Goal: Task Accomplishment & Management: Use online tool/utility

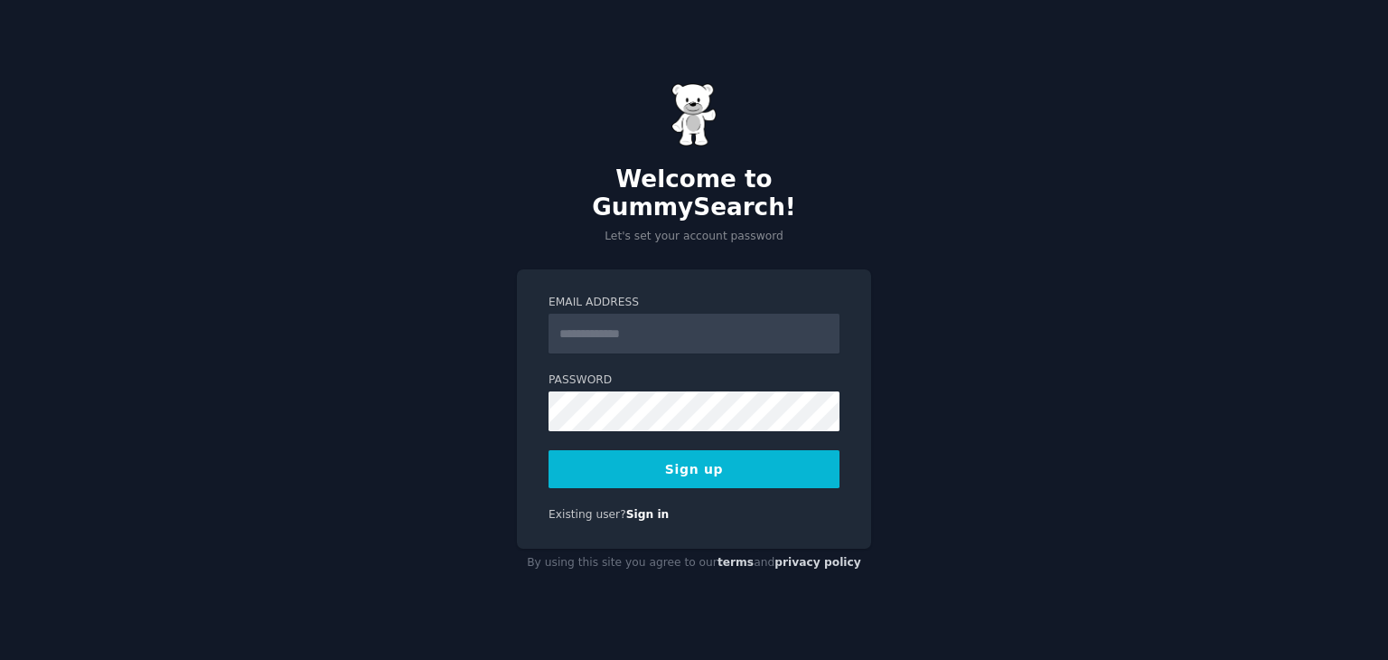
click at [592, 318] on input "Email Address" at bounding box center [694, 334] width 291 height 40
type input "*"
click at [702, 454] on button "Sign up" at bounding box center [694, 469] width 291 height 38
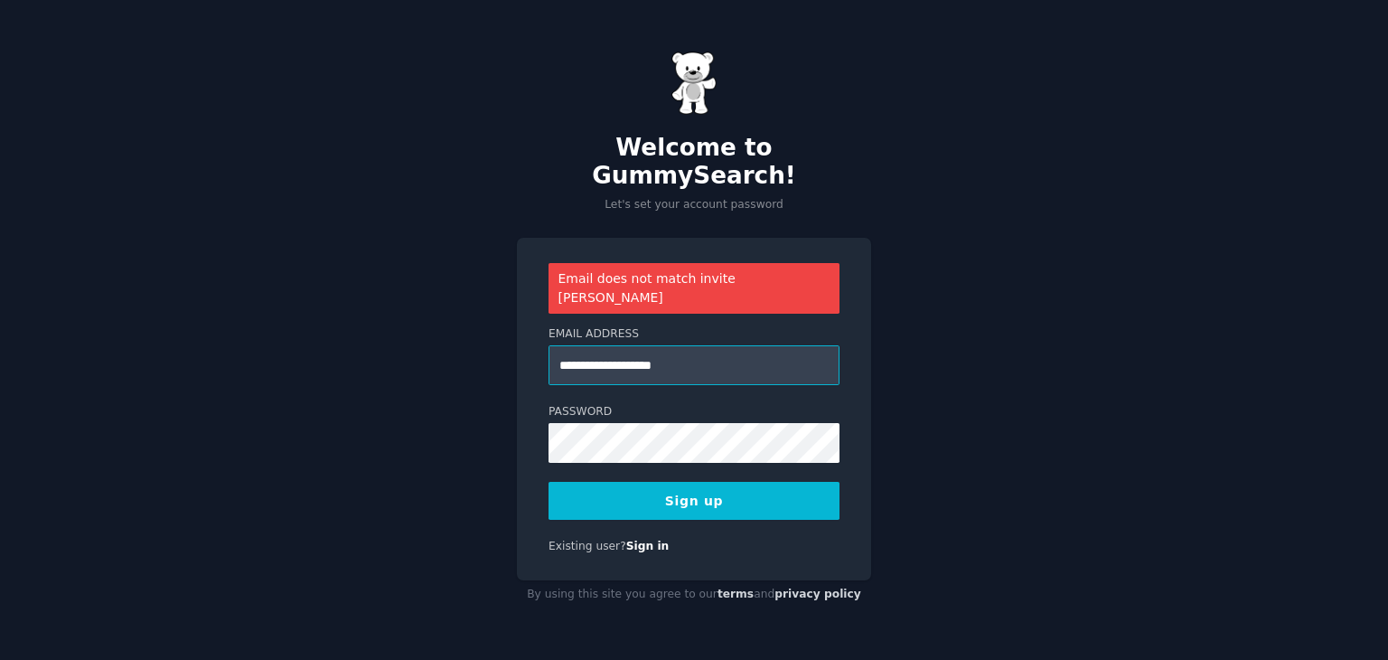
click at [663, 346] on input "**********" at bounding box center [694, 365] width 291 height 40
type input "**********"
click at [703, 482] on button "Sign up" at bounding box center [694, 501] width 291 height 38
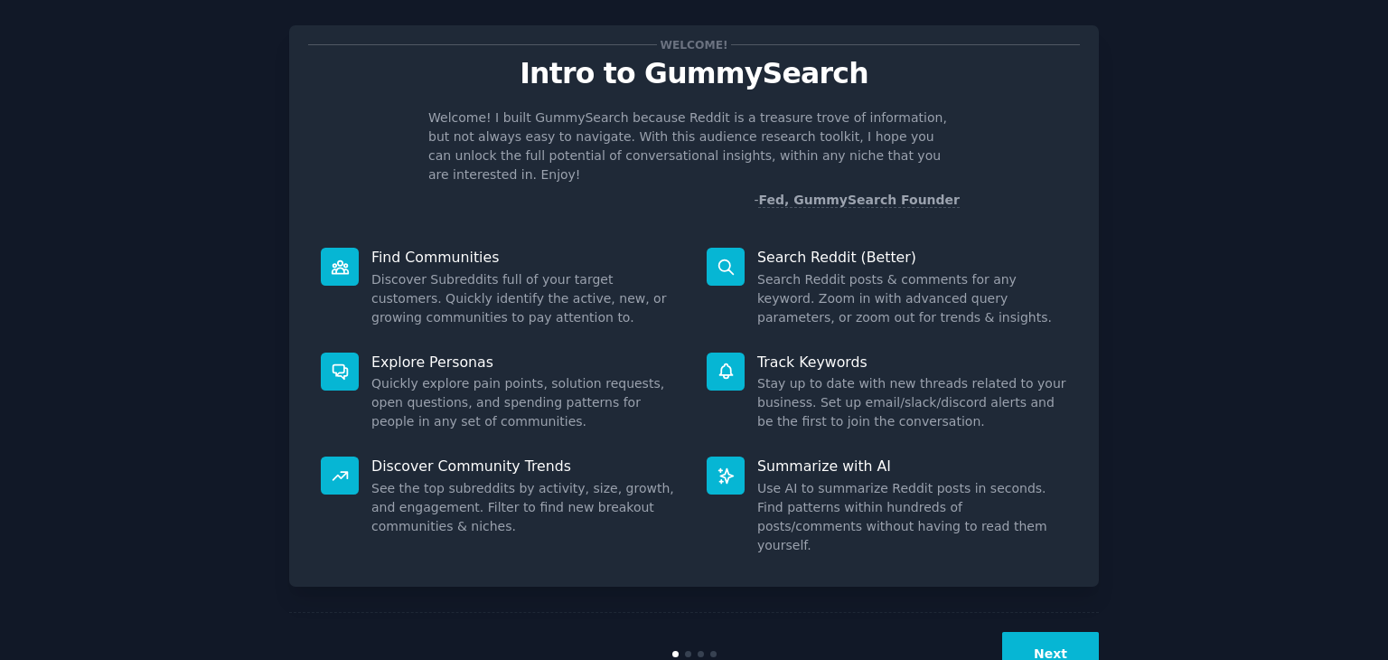
scroll to position [47, 0]
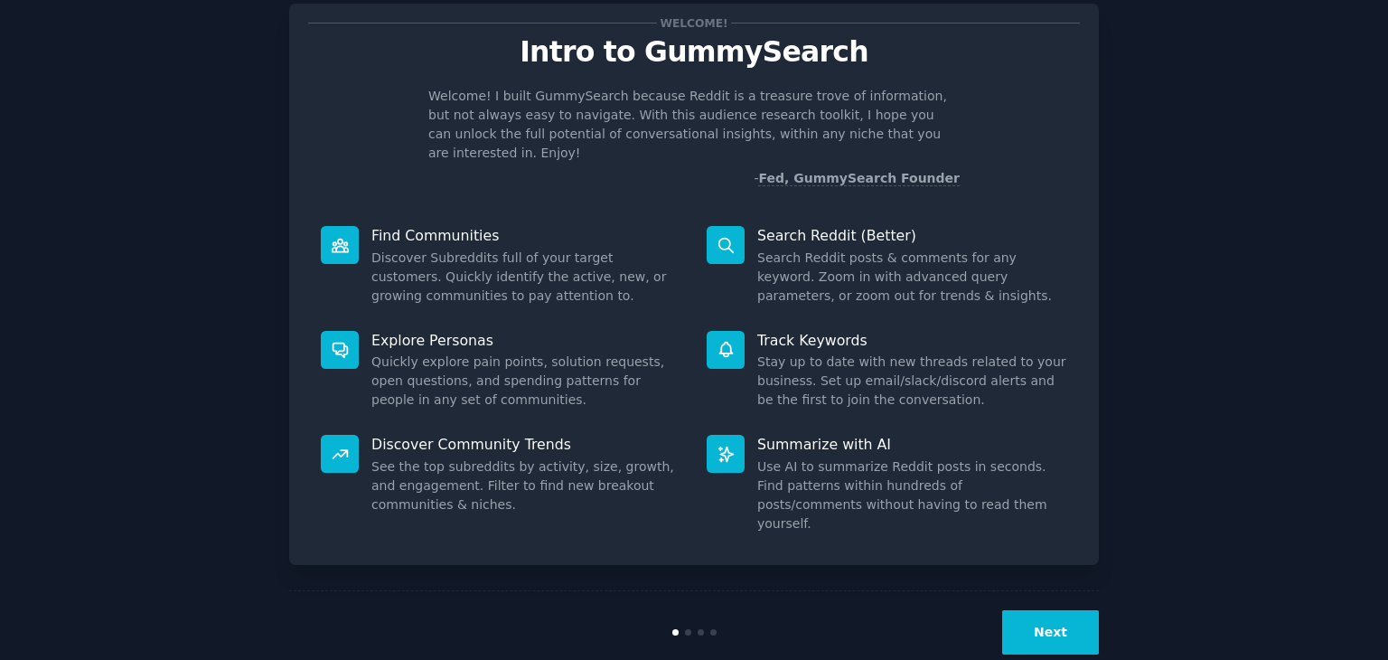
click at [1031, 610] on button "Next" at bounding box center [1050, 632] width 97 height 44
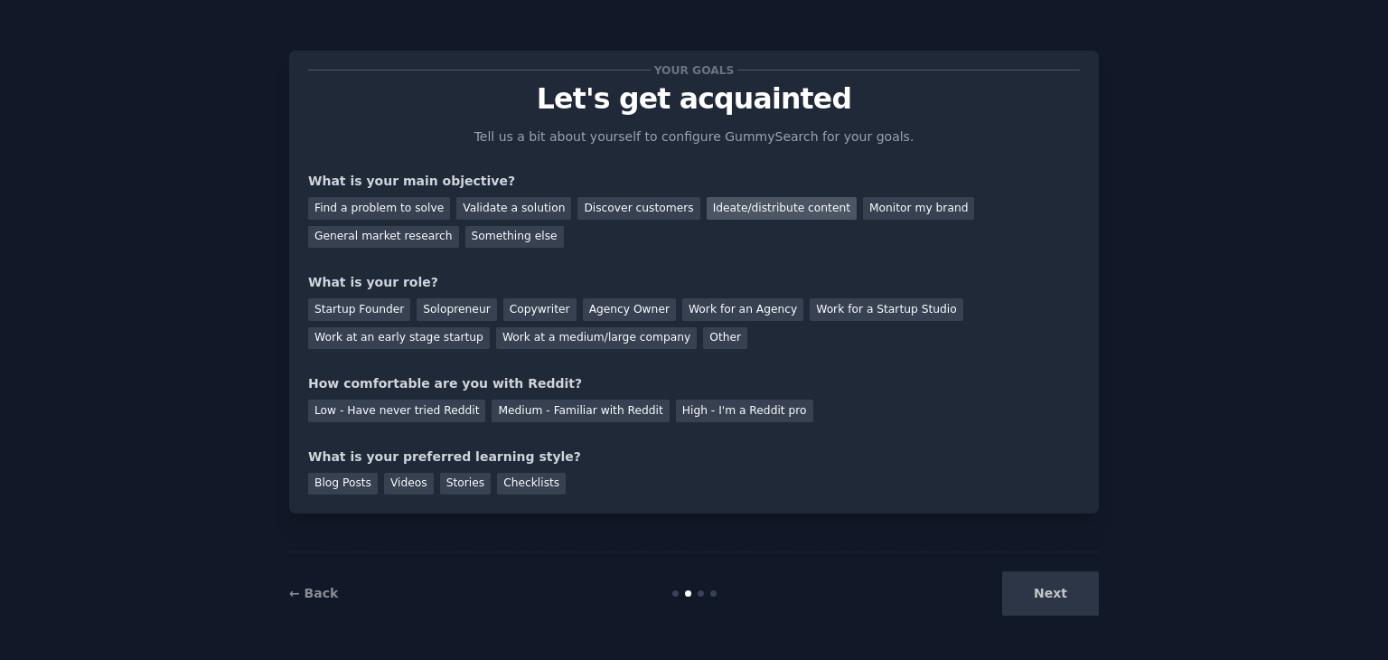
click at [723, 208] on div "Ideate/distribute content" at bounding box center [782, 208] width 150 height 23
click at [459, 226] on div "General market research" at bounding box center [383, 237] width 151 height 23
click at [743, 205] on div "Ideate/distribute content" at bounding box center [782, 208] width 150 height 23
click at [496, 339] on div "Work at a medium/large company" at bounding box center [596, 338] width 201 height 23
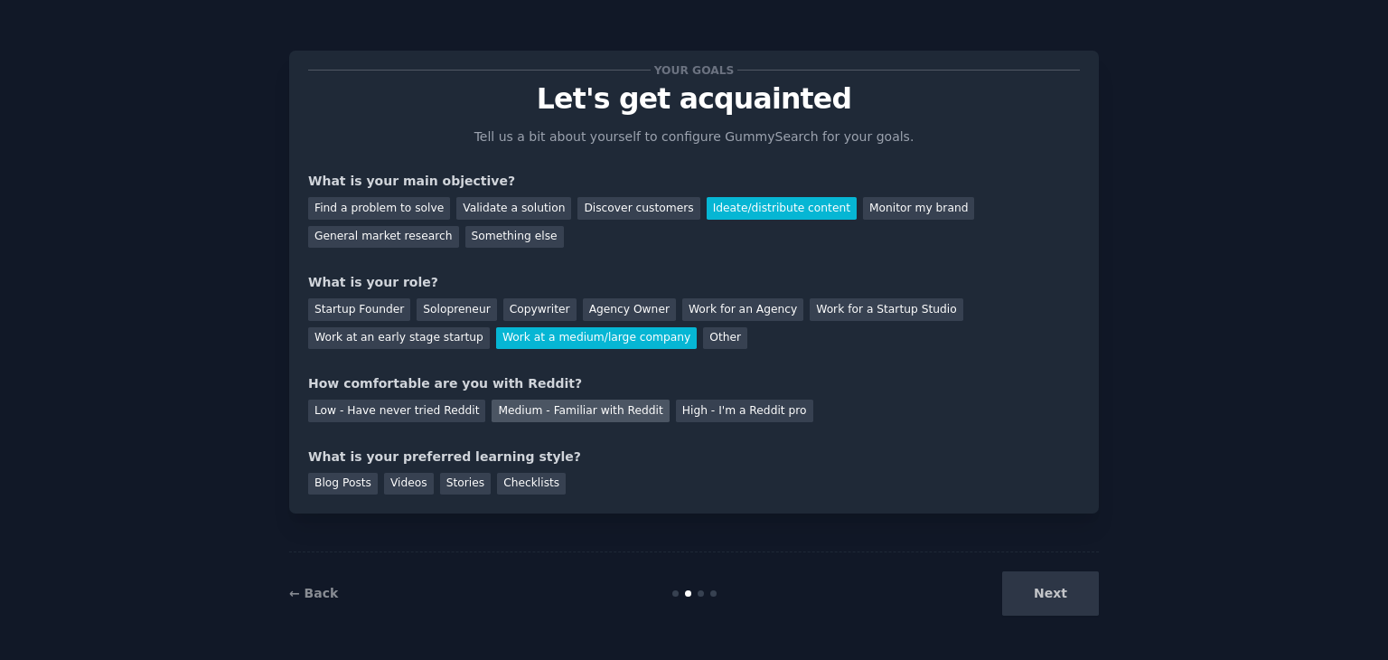
click at [529, 402] on div "Medium - Familiar with Reddit" at bounding box center [580, 411] width 177 height 23
click at [506, 479] on div "Checklists" at bounding box center [531, 484] width 69 height 23
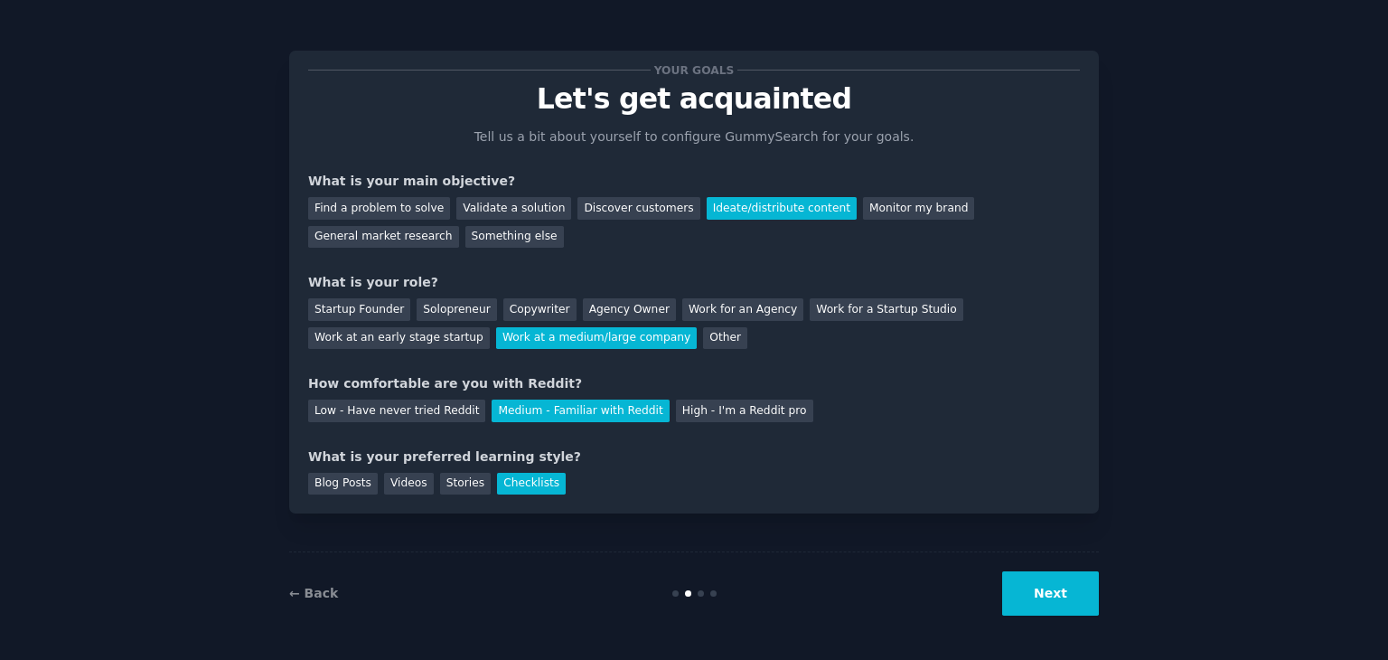
click at [1072, 607] on button "Next" at bounding box center [1050, 593] width 97 height 44
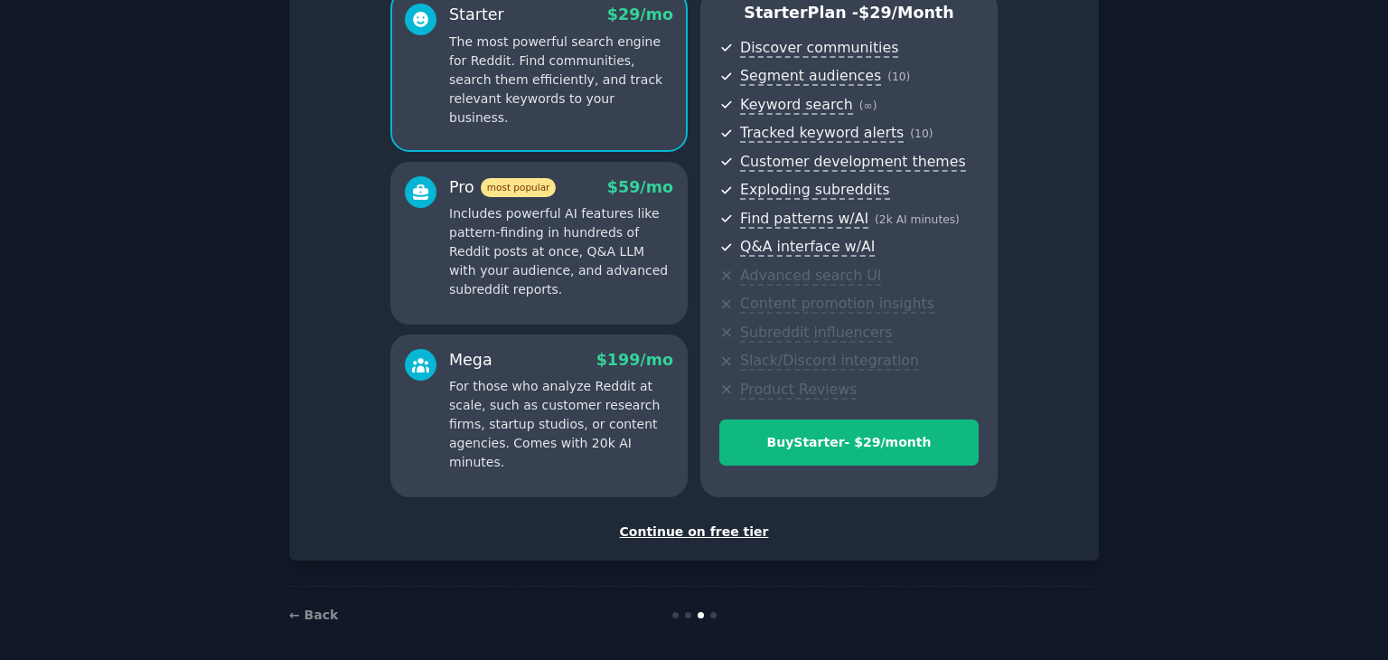
scroll to position [181, 0]
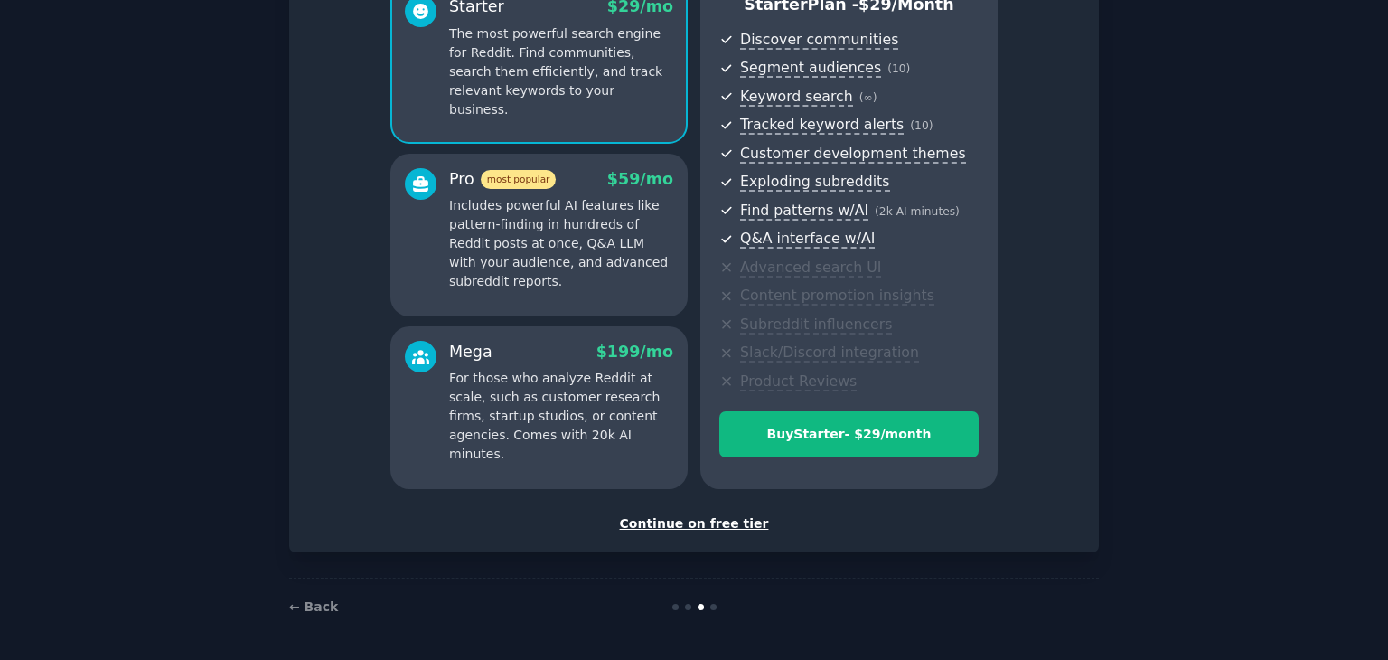
click at [713, 527] on div "Continue on free tier" at bounding box center [694, 523] width 772 height 19
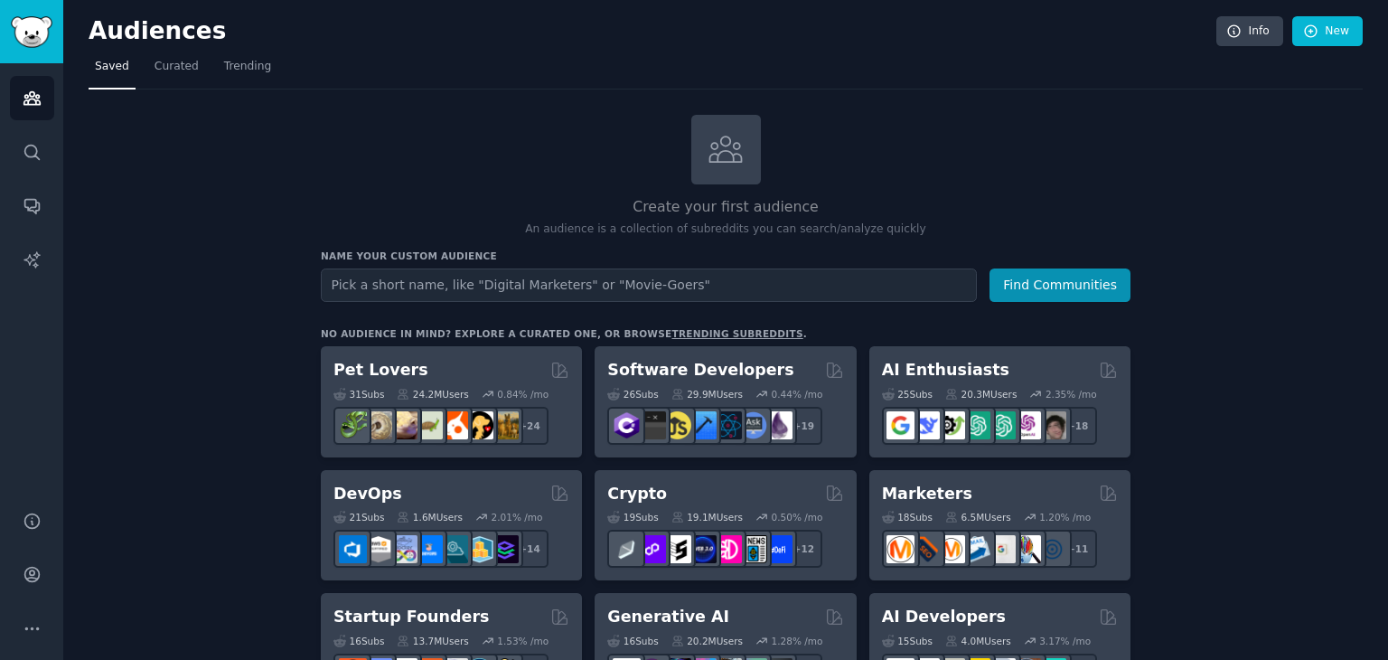
click at [466, 283] on input "text" at bounding box center [649, 284] width 656 height 33
click at [990, 268] on button "Find Communities" at bounding box center [1060, 284] width 141 height 33
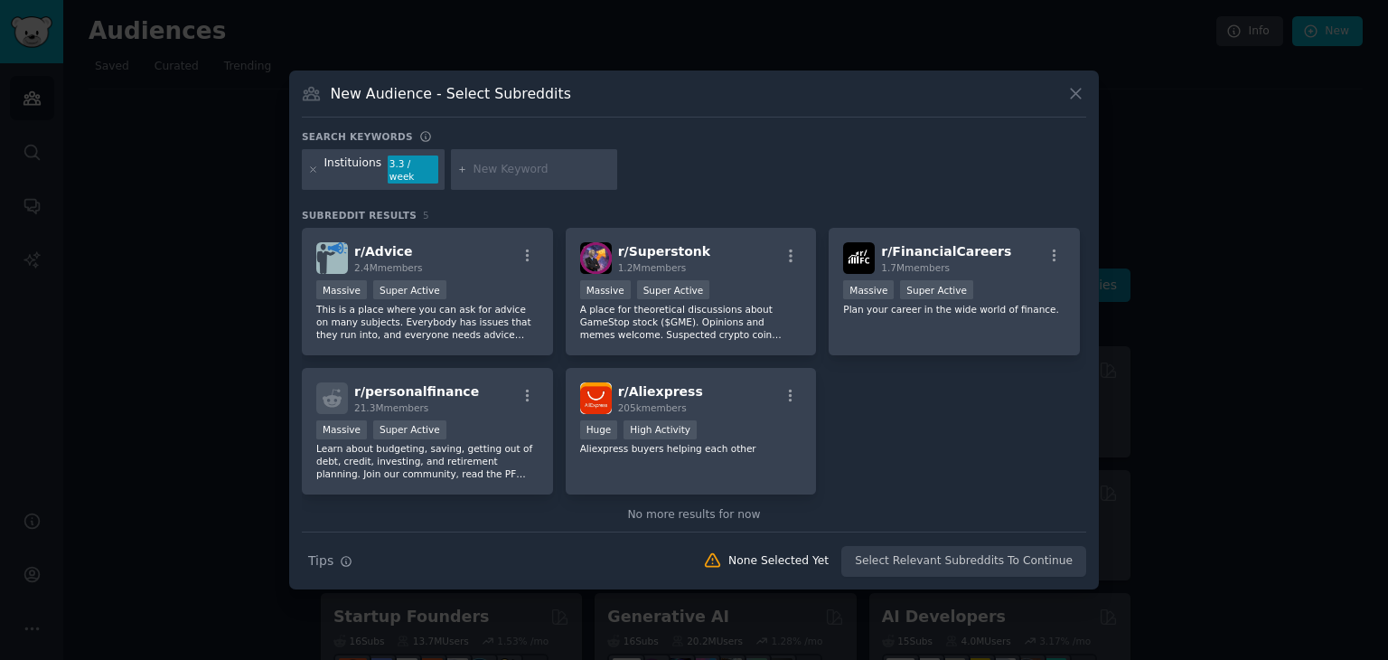
click at [1086, 98] on button at bounding box center [1076, 93] width 21 height 21
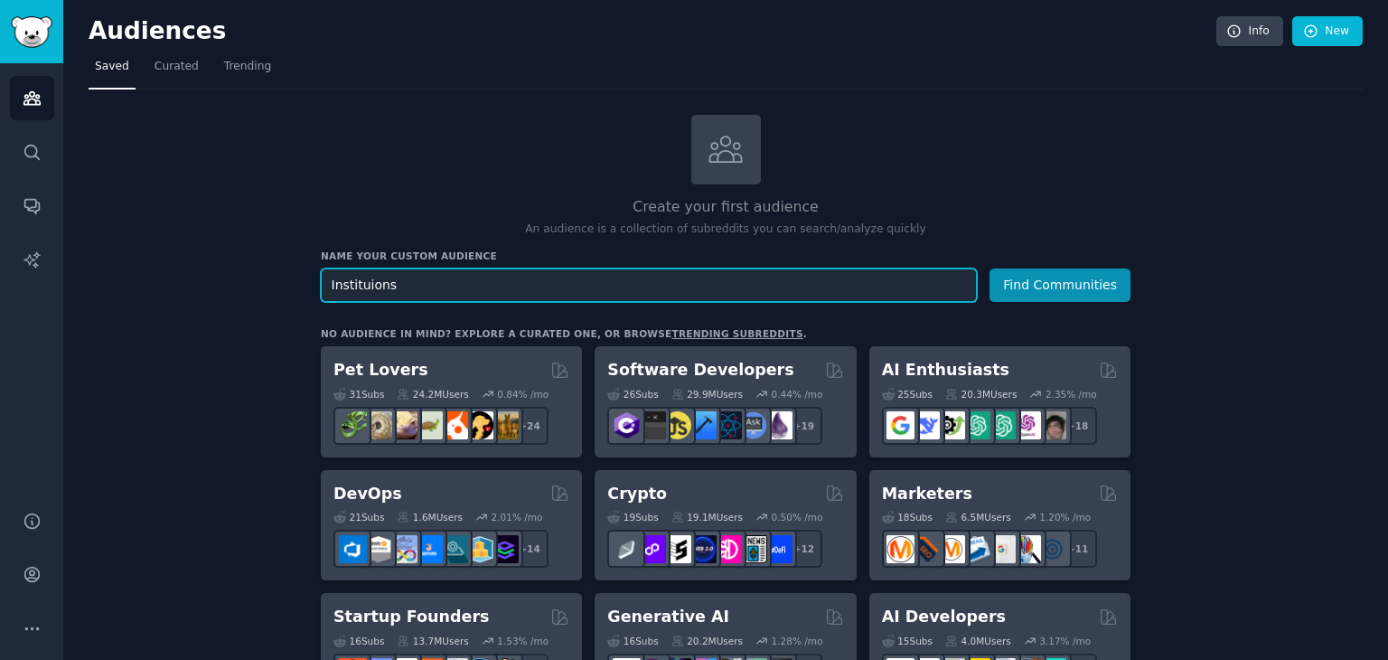
scroll to position [58, 0]
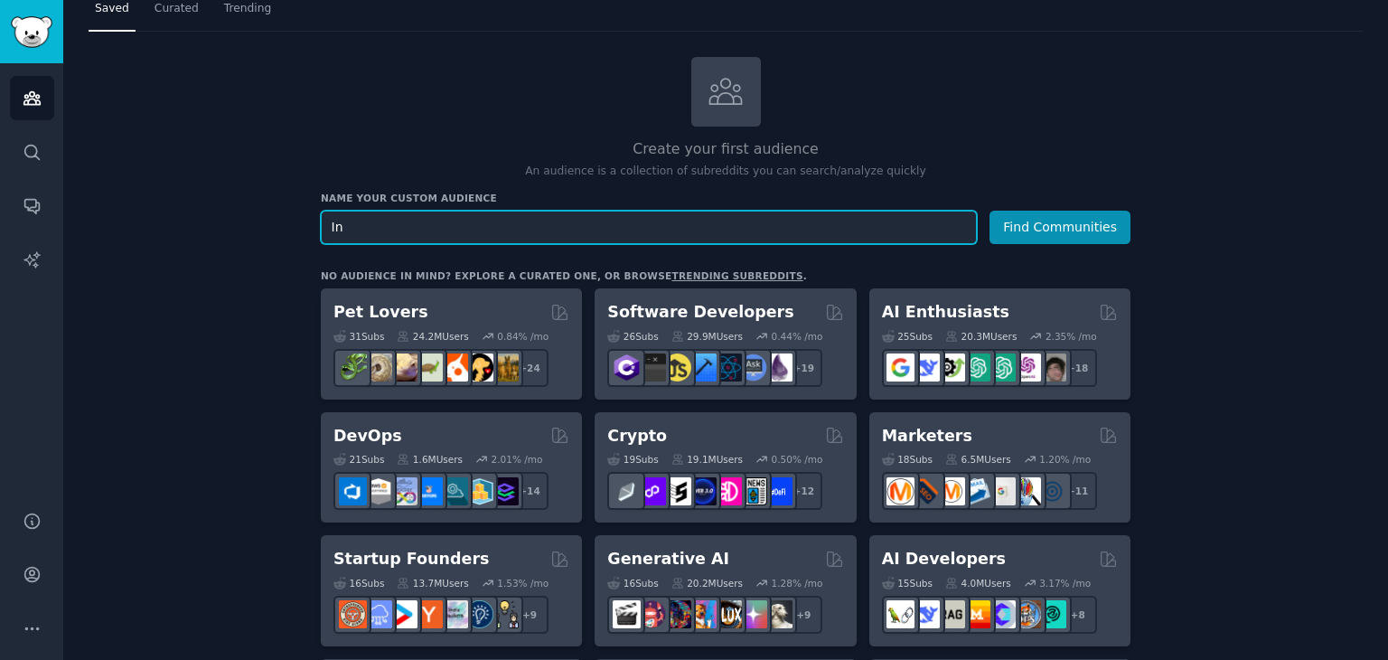
type input "I"
type input "S"
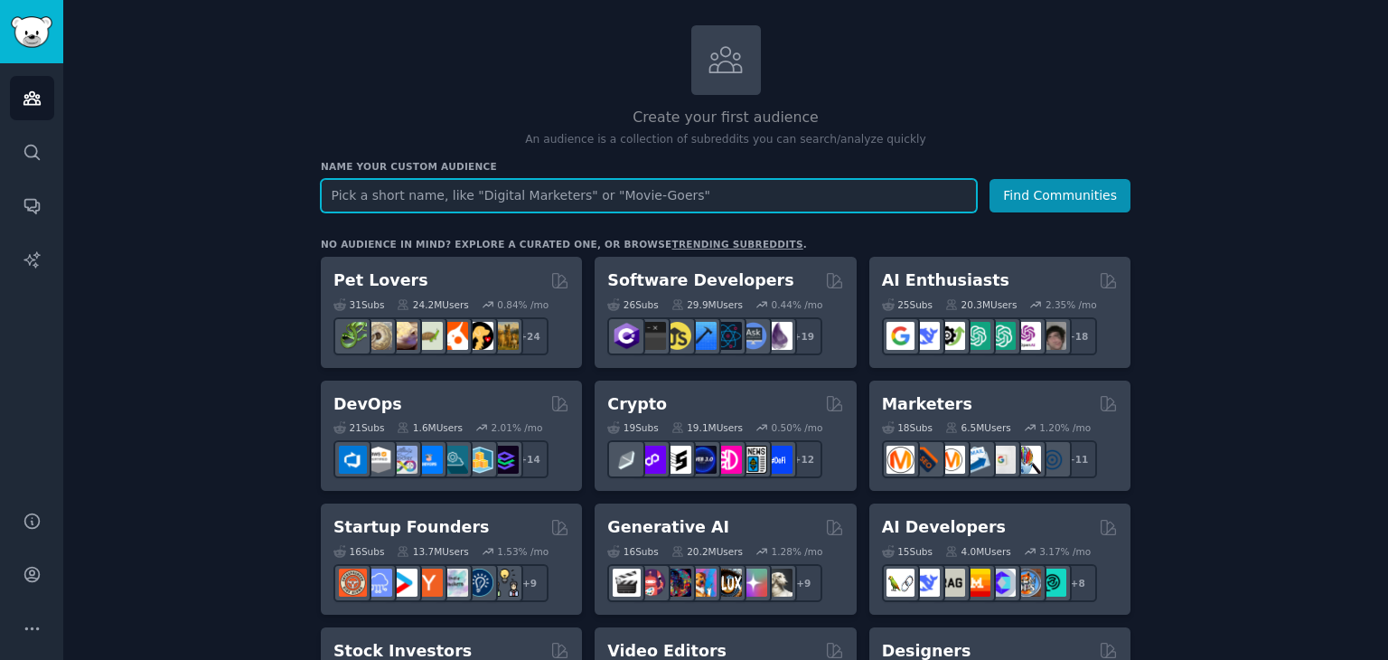
scroll to position [0, 0]
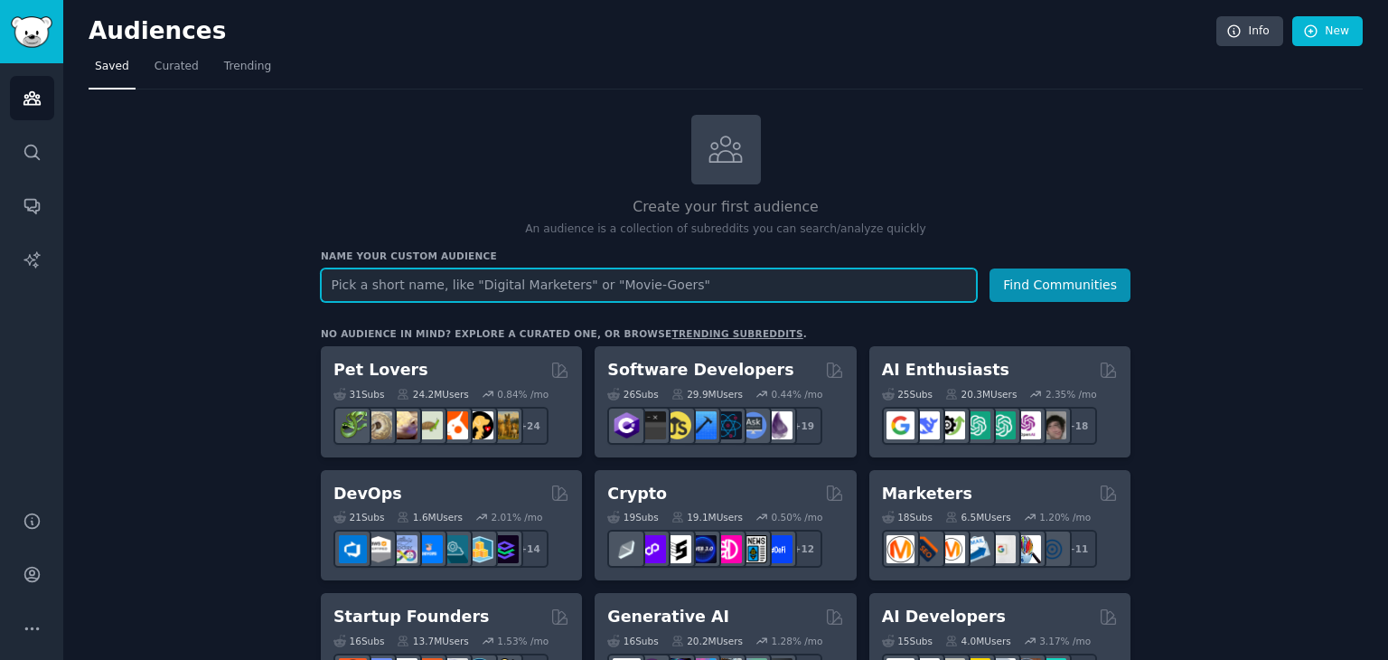
click at [706, 268] on input "text" at bounding box center [649, 284] width 656 height 33
type input "P"
type input "PG Students"
click at [990, 268] on button "Find Communities" at bounding box center [1060, 284] width 141 height 33
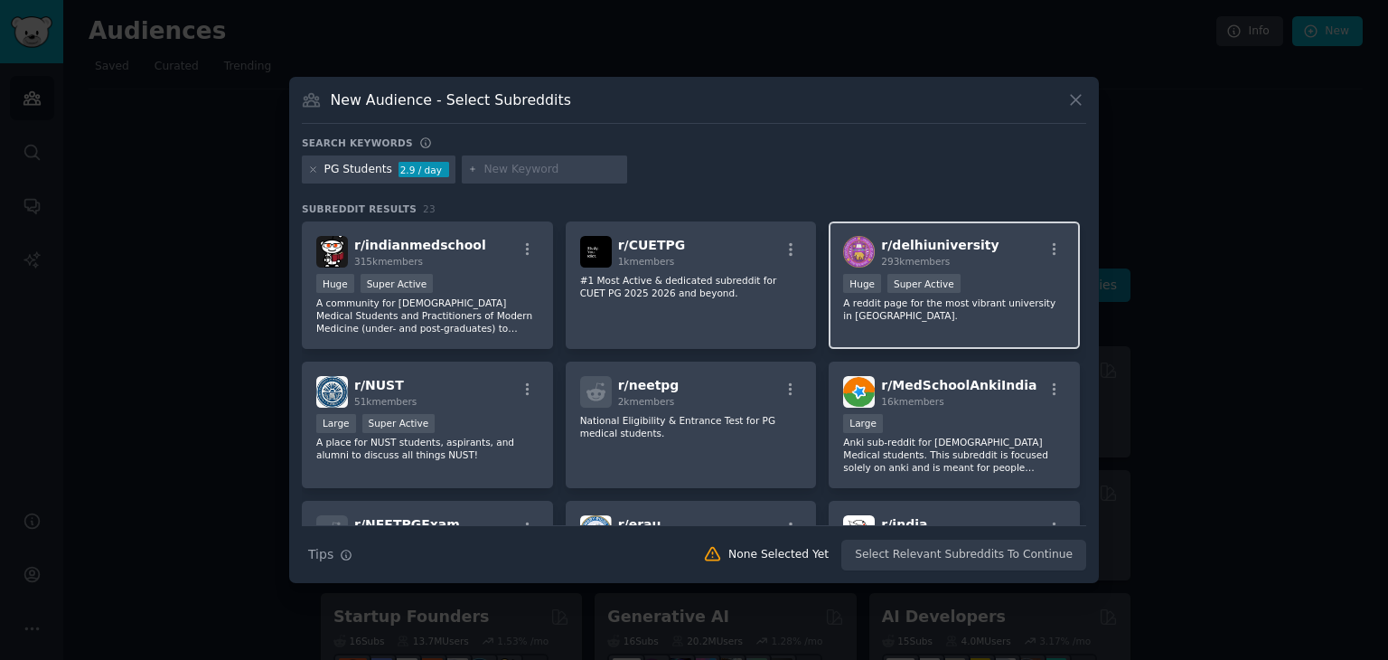
click at [974, 308] on div "r/ delhiuniversity 293k members >= 95th percentile for submissions / day Huge S…" at bounding box center [954, 284] width 251 height 127
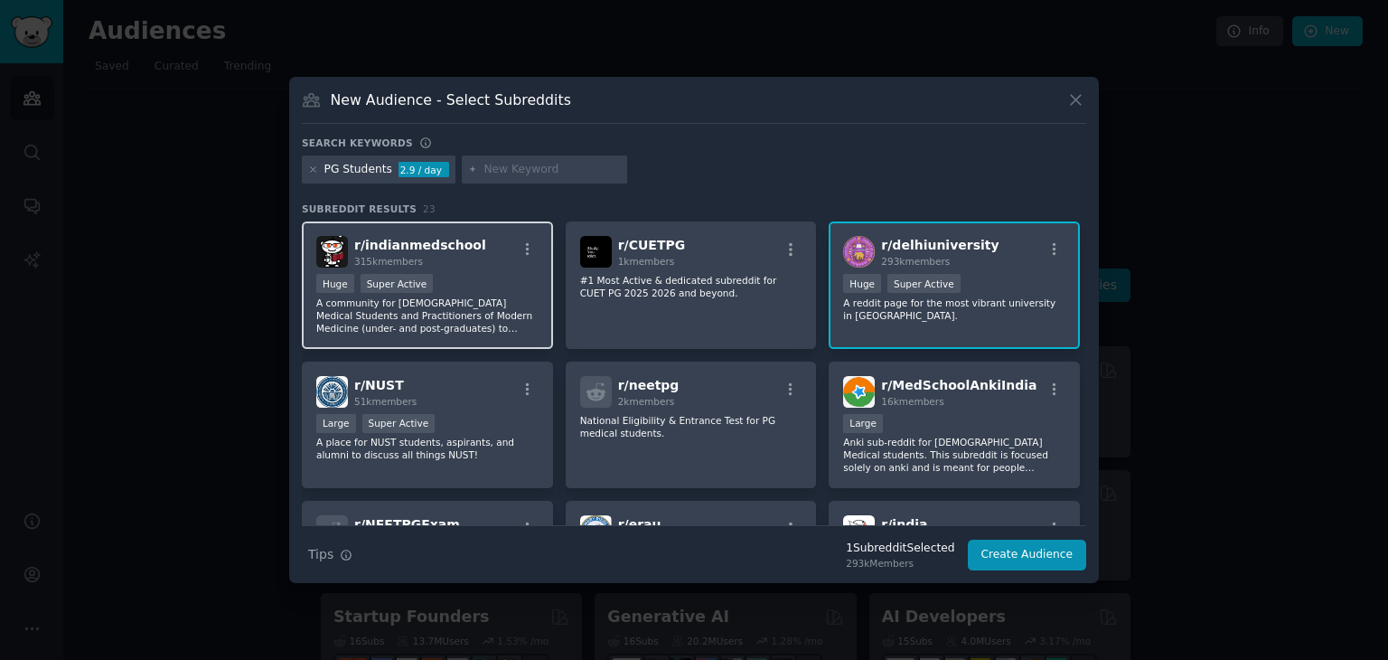
click at [513, 254] on div "r/ indianmedschool 315k members" at bounding box center [427, 252] width 222 height 32
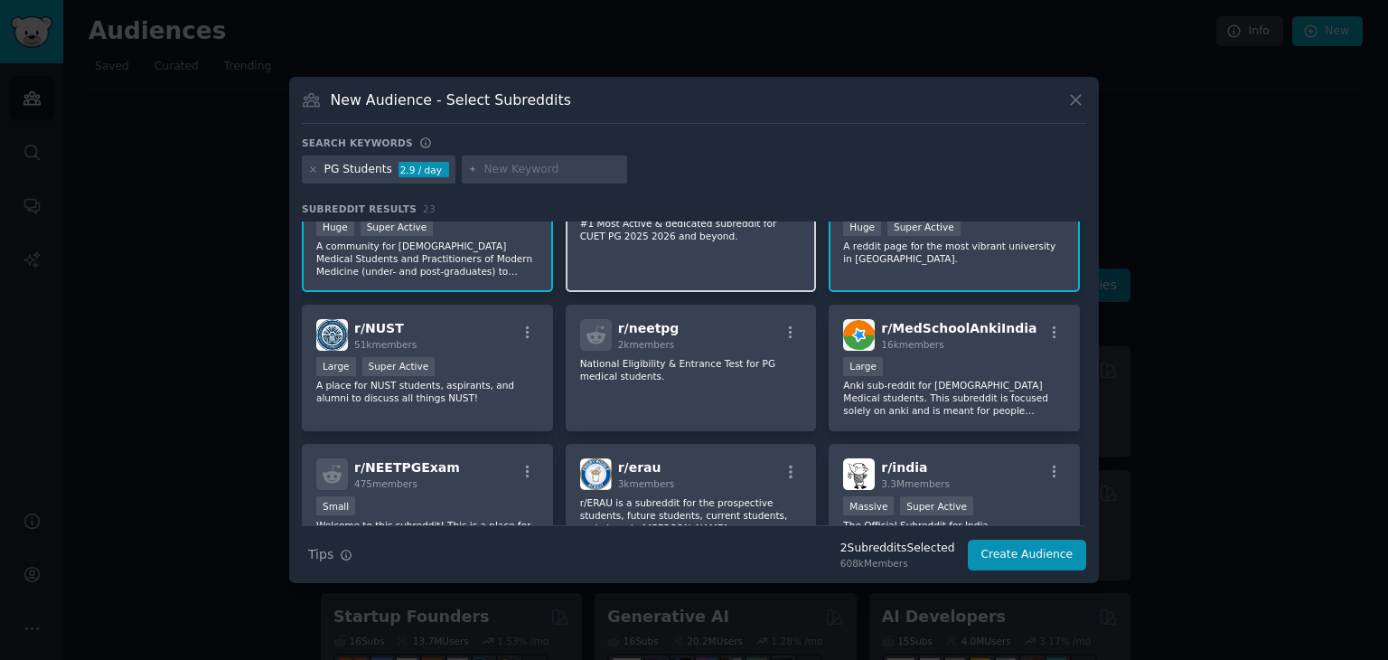
scroll to position [58, 0]
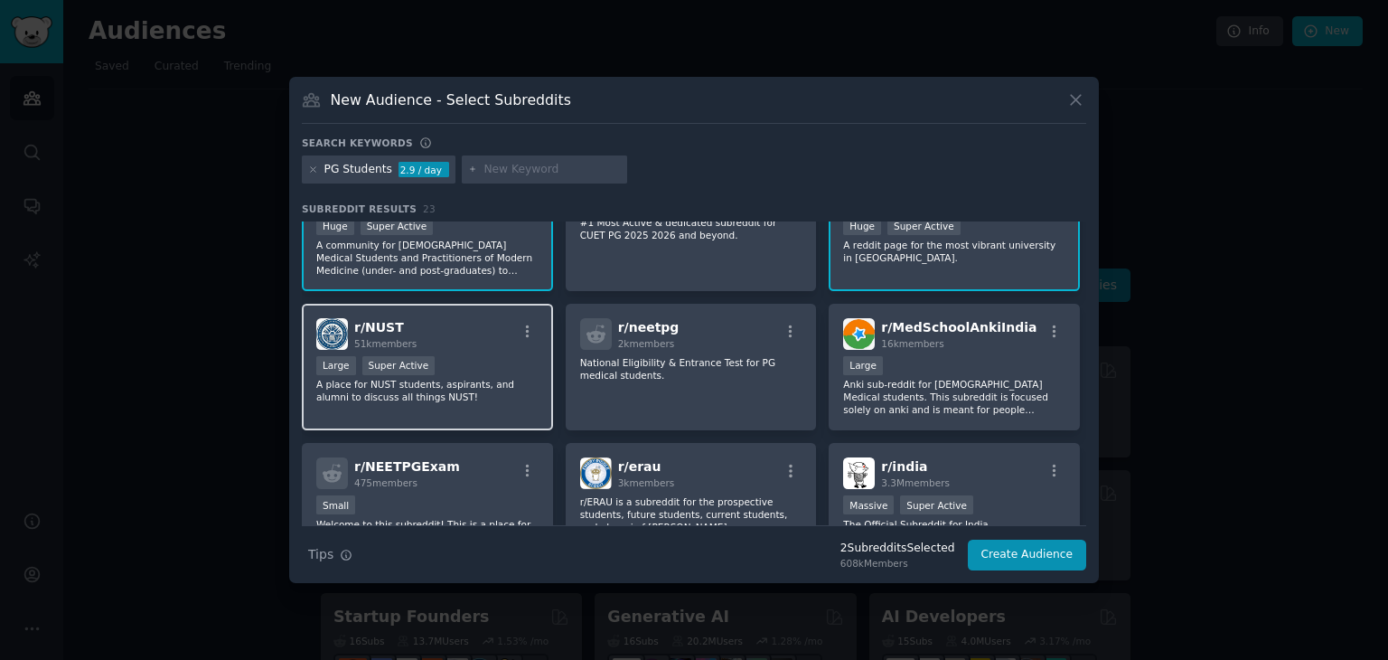
click at [427, 402] on div "r/ NUST 51k members Large Super Active A place for NUST students, aspirants, an…" at bounding box center [427, 367] width 251 height 127
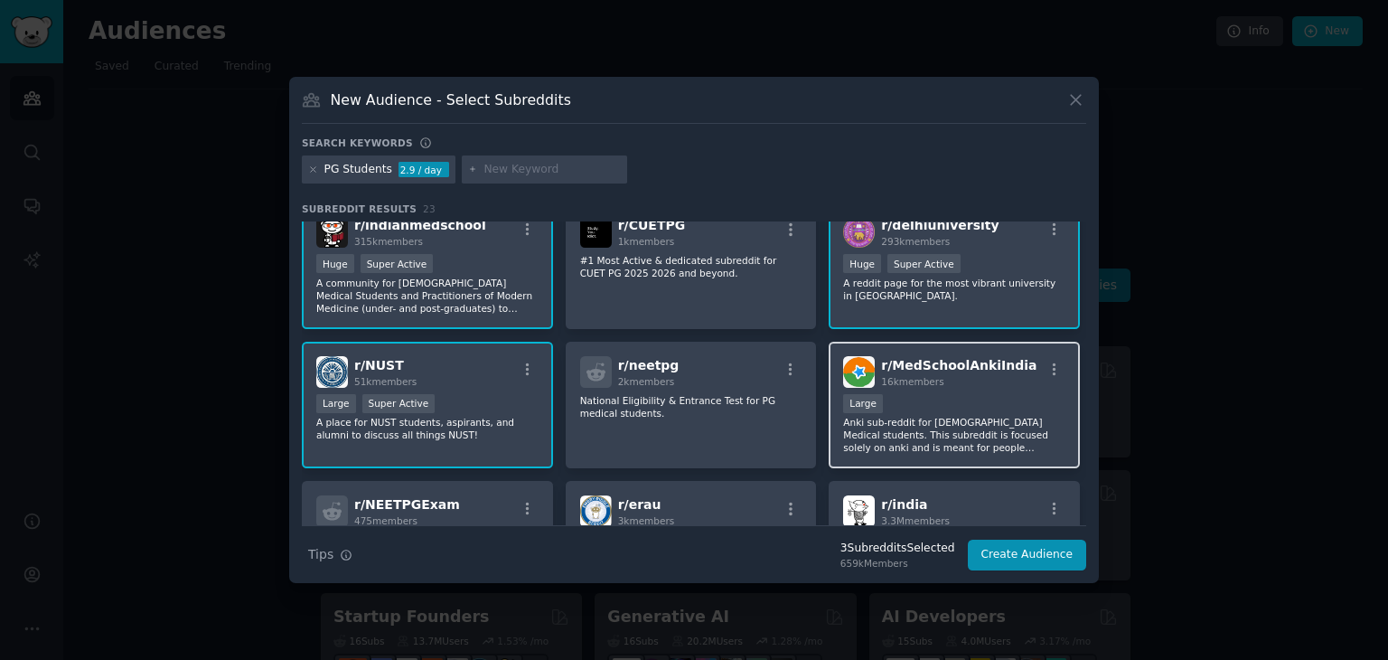
scroll to position [0, 0]
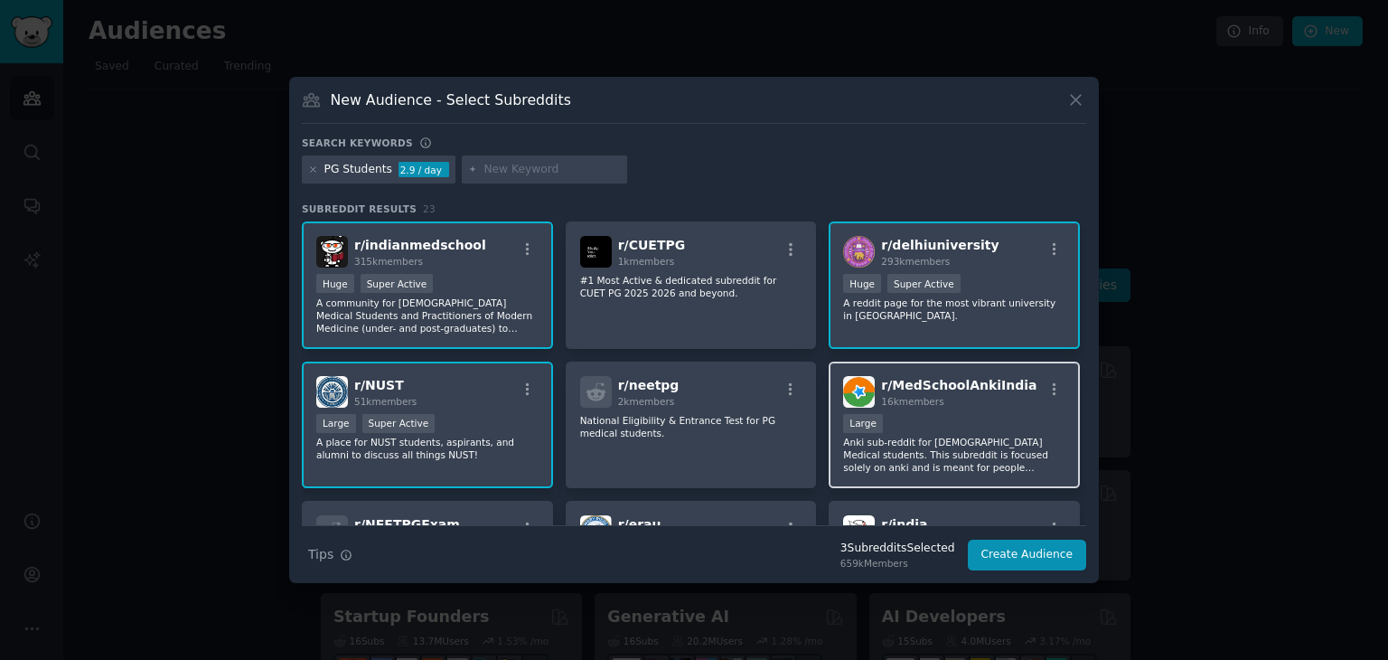
click at [915, 436] on p "Anki sub-reddit for Indian Medical students. This subreddit is focused solely o…" at bounding box center [954, 455] width 222 height 38
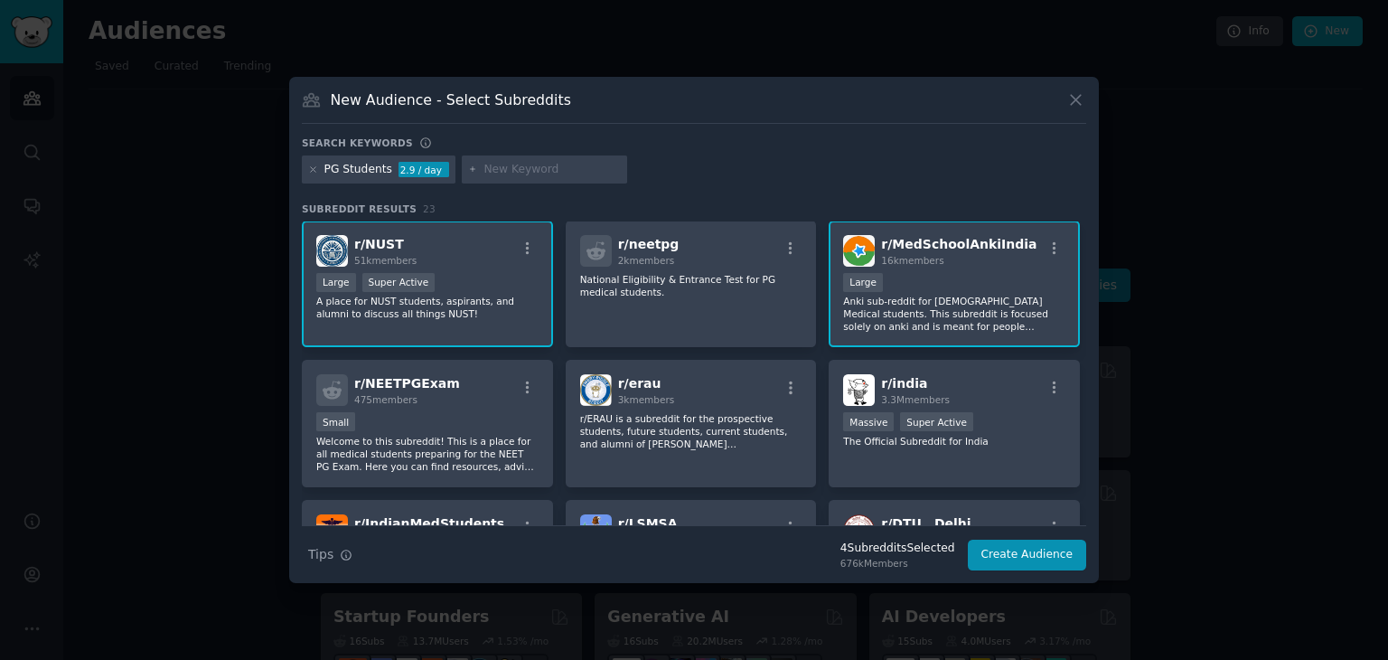
scroll to position [166, 0]
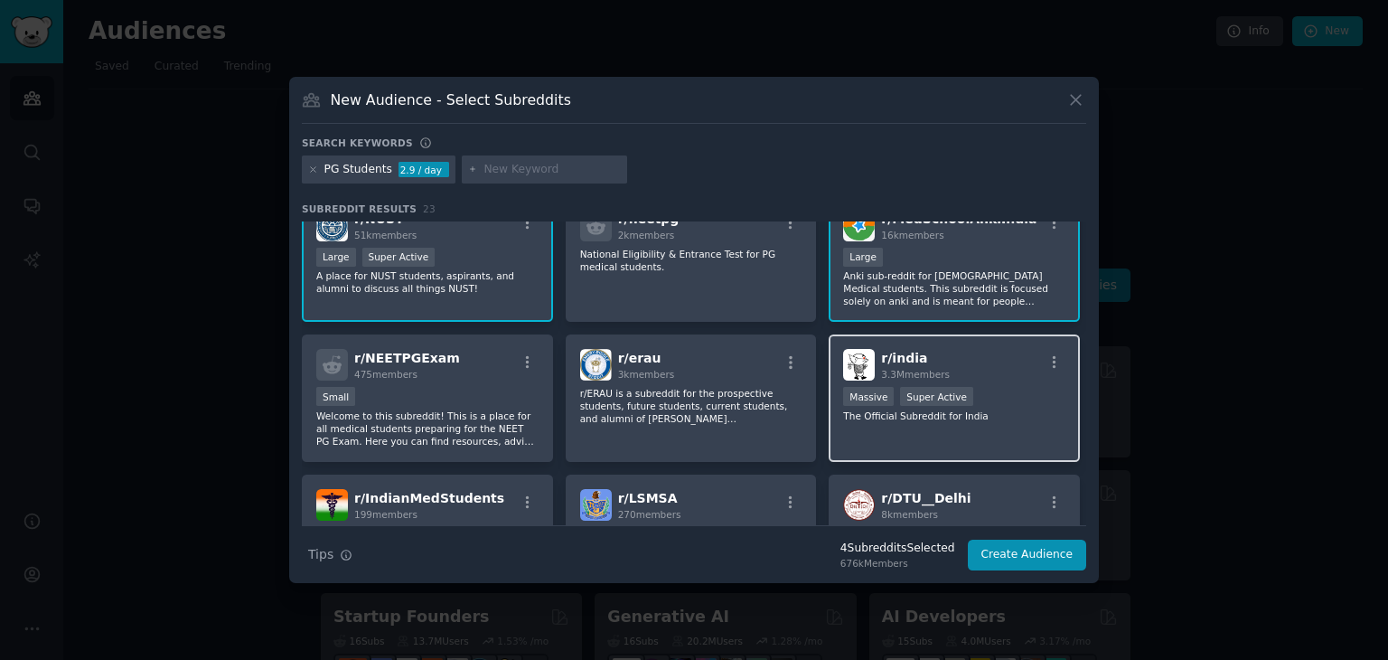
click at [863, 434] on div "r/ india 3.3M members 1,000,000+ members Massive Super Active The Official Subr…" at bounding box center [954, 397] width 251 height 127
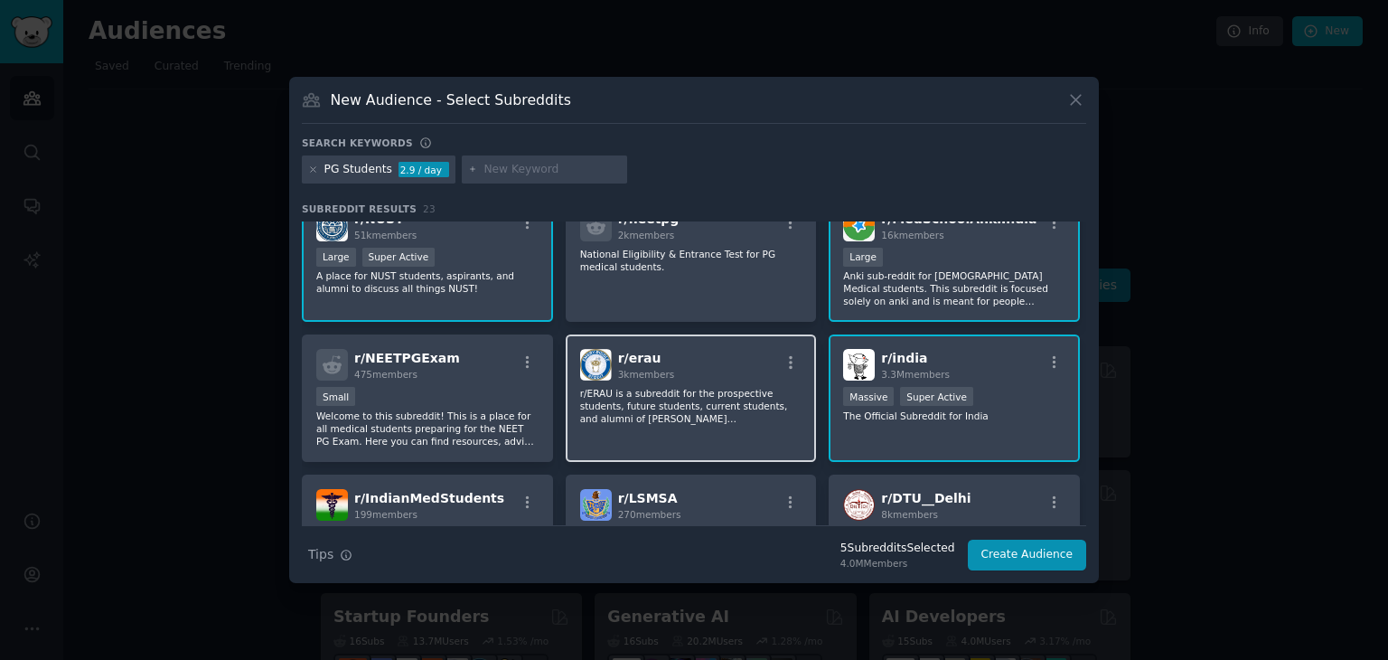
scroll to position [184, 0]
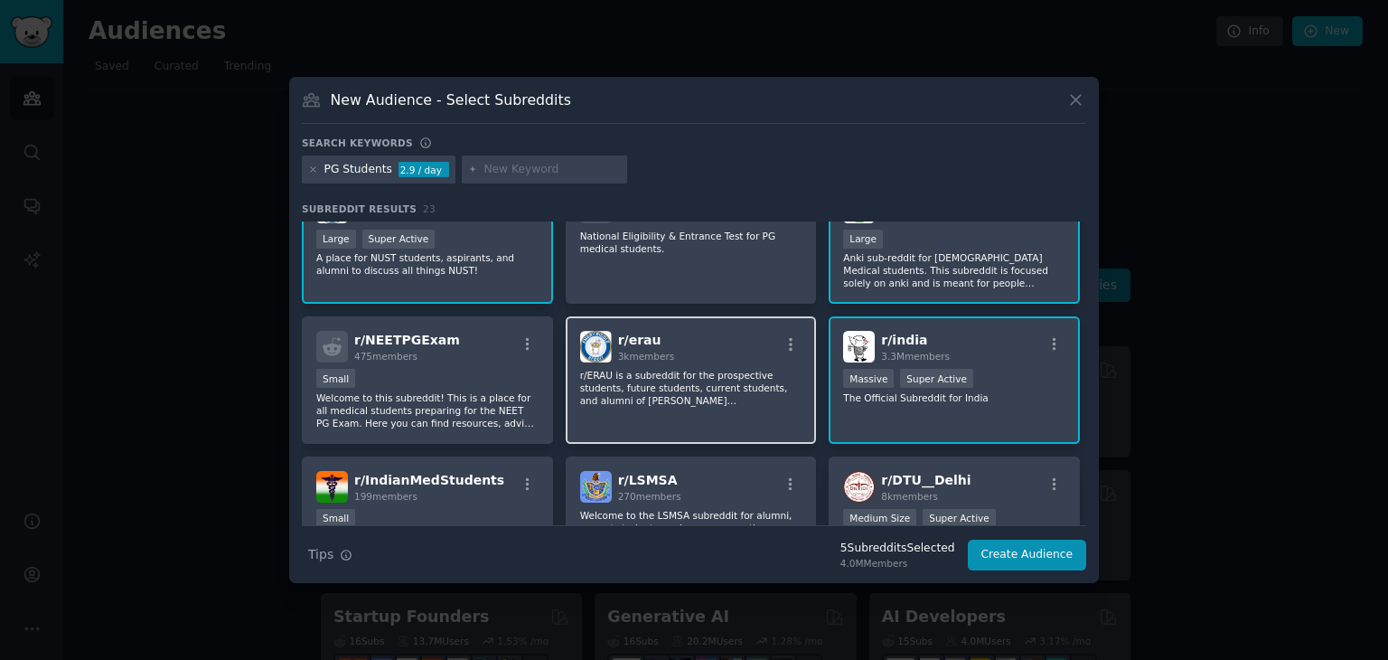
click at [730, 404] on p "r/ERAU is a subreddit for the prospective students, future students, current st…" at bounding box center [691, 388] width 222 height 38
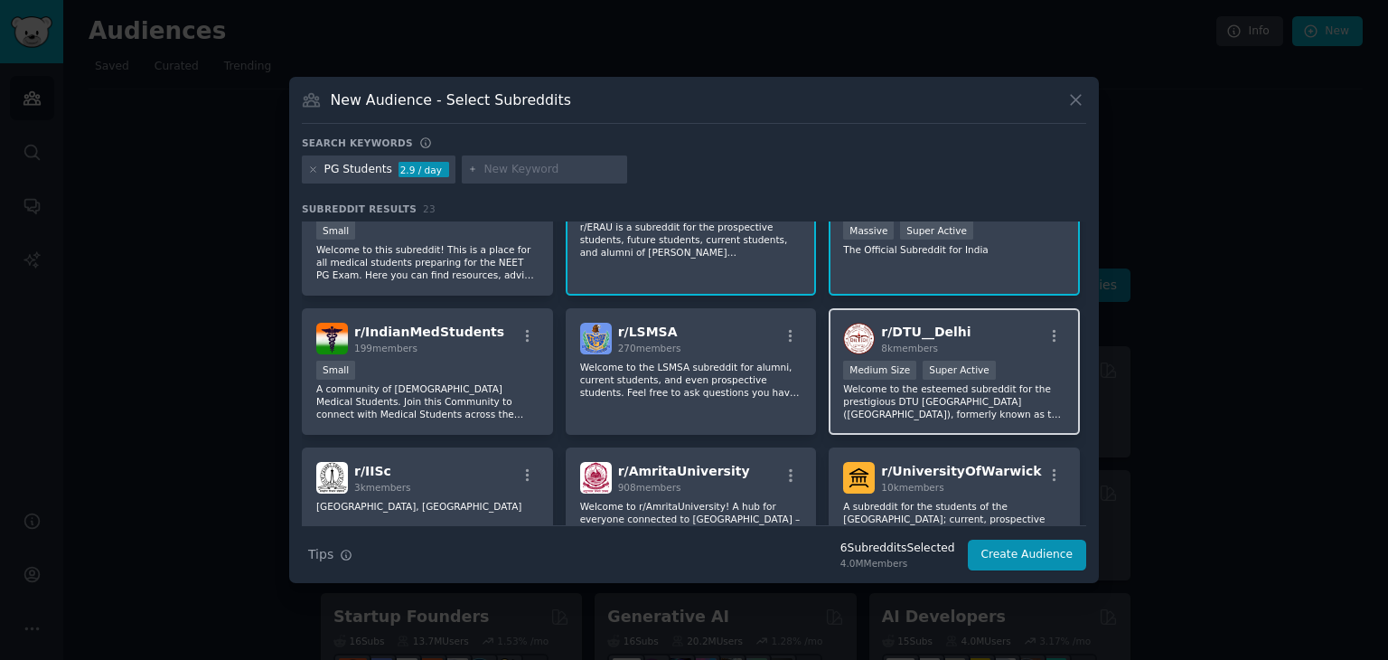
scroll to position [368, 0]
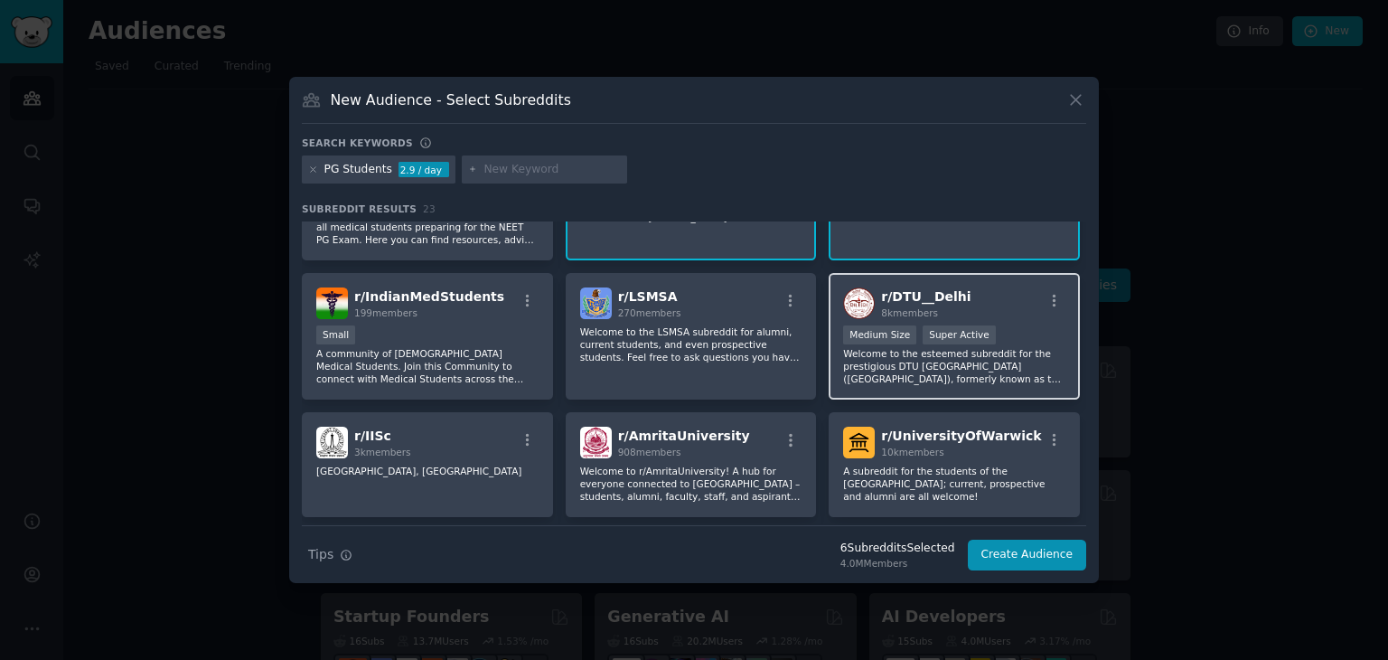
click at [933, 370] on p "Welcome to the esteemed subreddit for the prestigious DTU Delhi (Delhi Technolo…" at bounding box center [954, 366] width 222 height 38
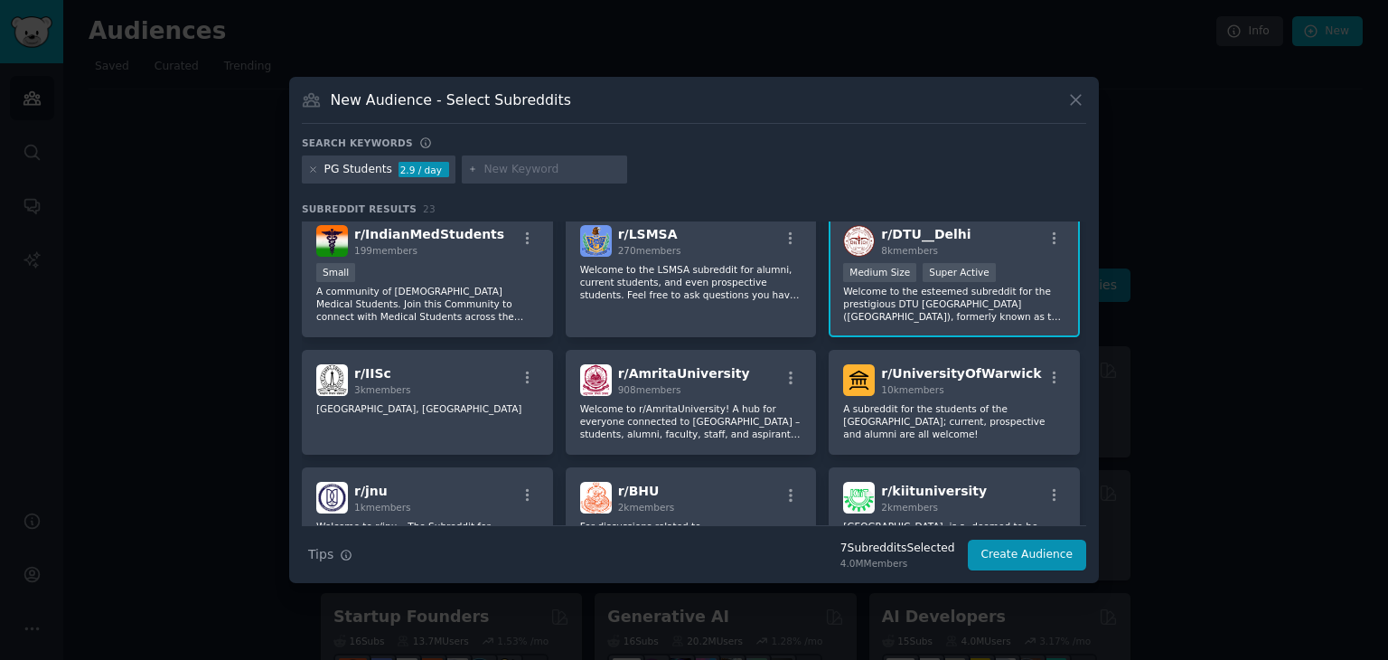
scroll to position [433, 0]
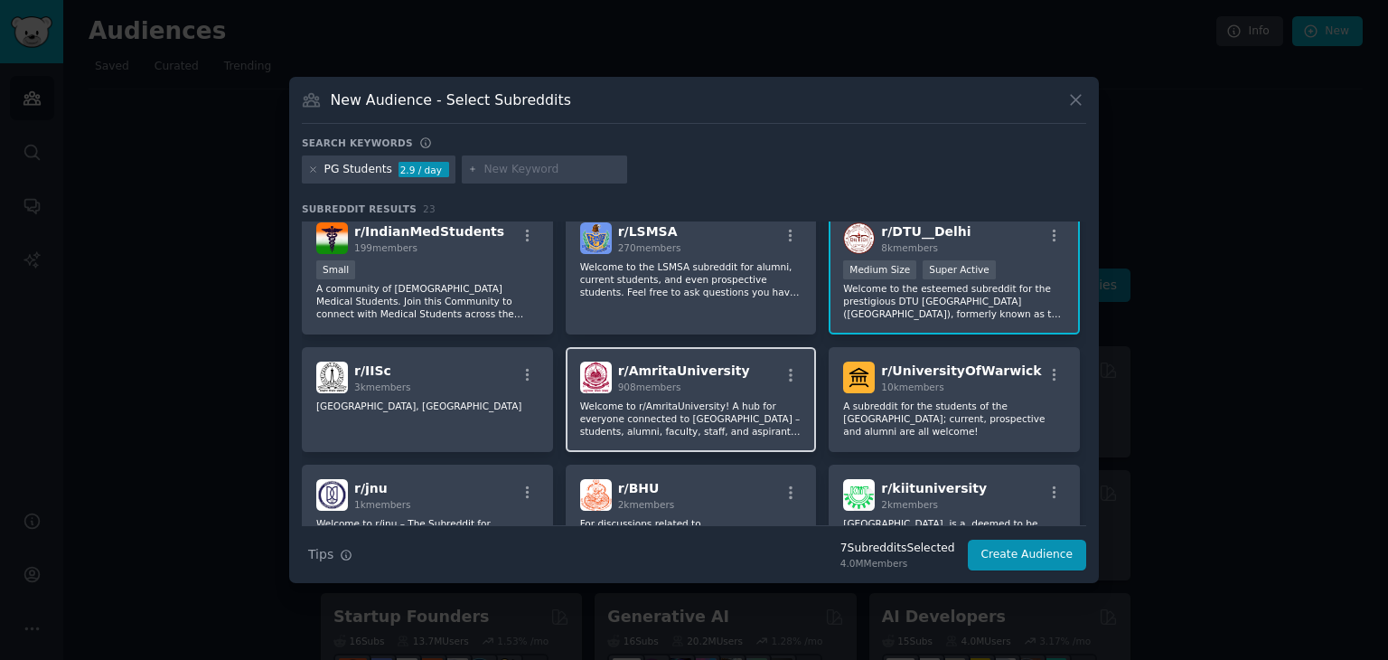
click at [618, 387] on span "908 members" at bounding box center [649, 386] width 63 height 11
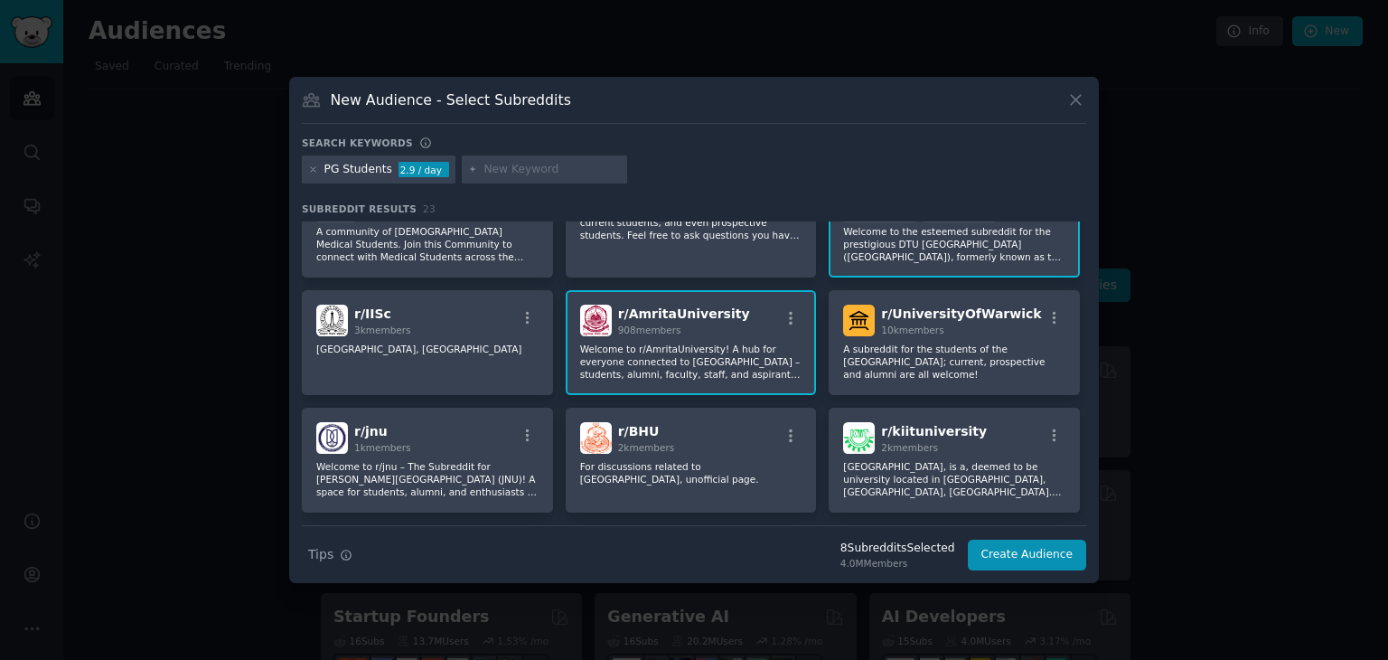
scroll to position [491, 0]
click at [398, 348] on p "Indian Institute of Science, Bangalore" at bounding box center [427, 348] width 222 height 13
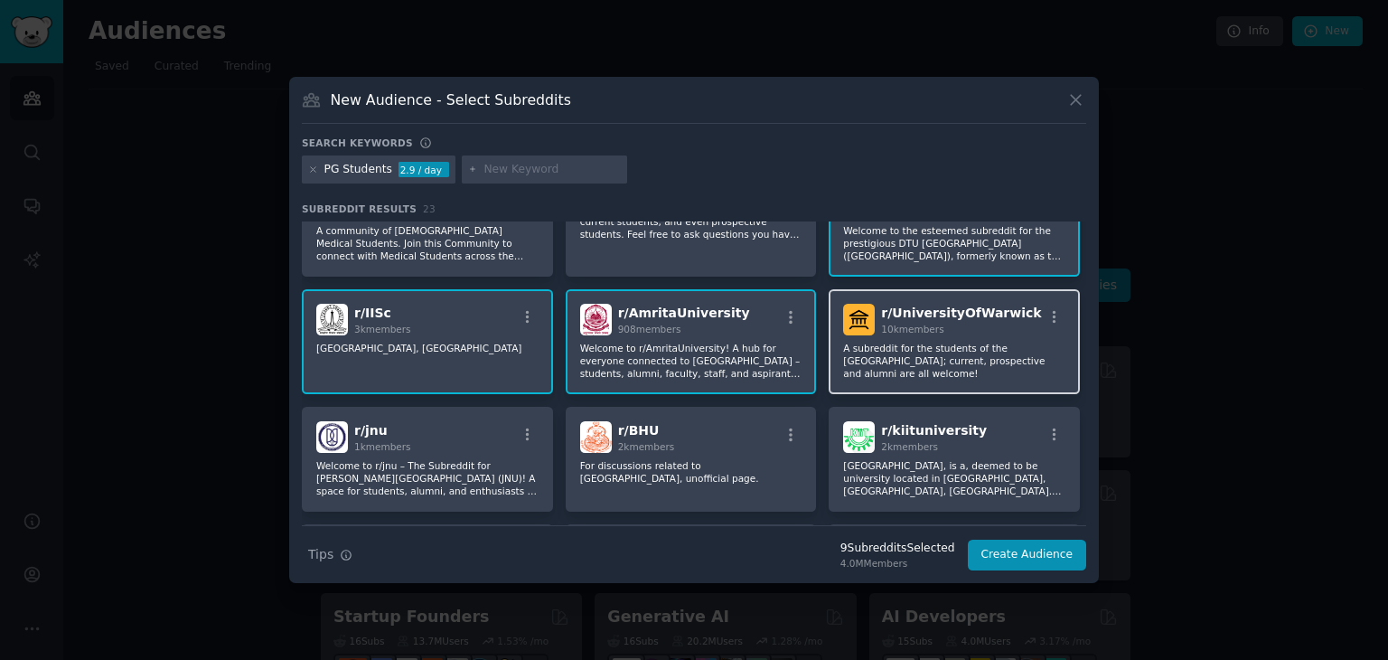
scroll to position [542, 0]
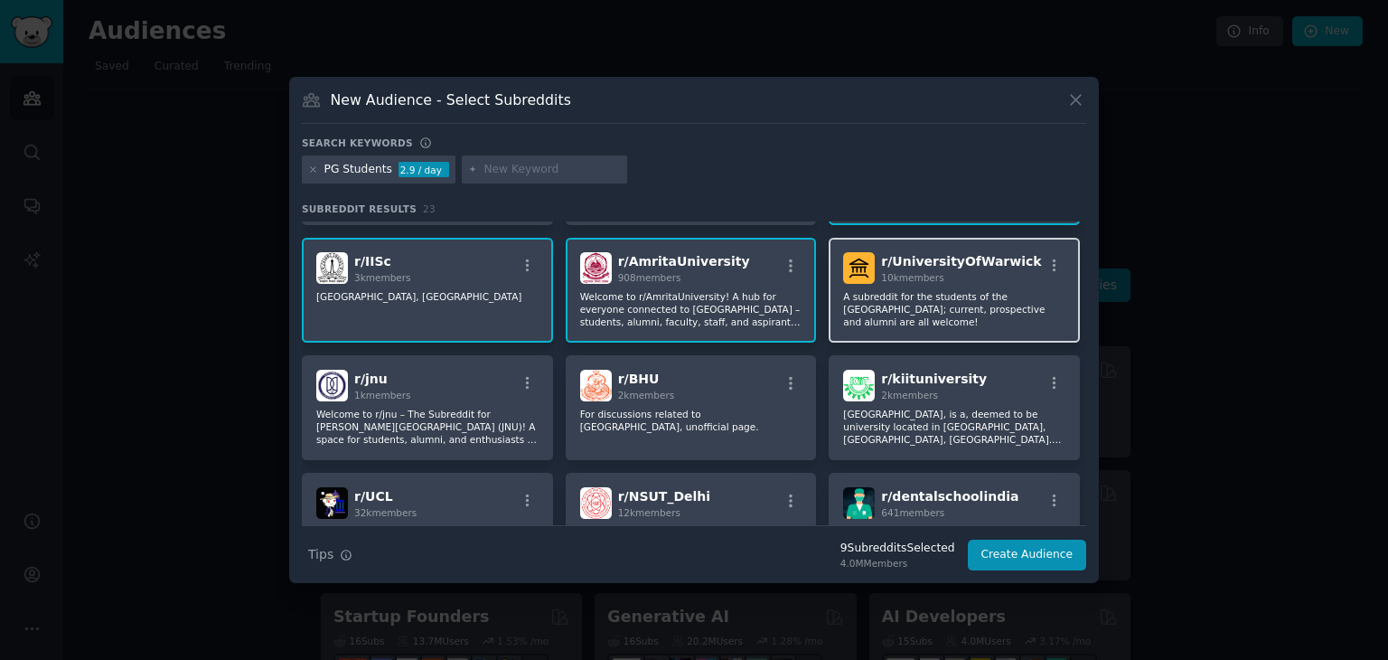
click at [947, 291] on p "A subreddit for the students of the University of Warwick; current, prospective…" at bounding box center [954, 309] width 222 height 38
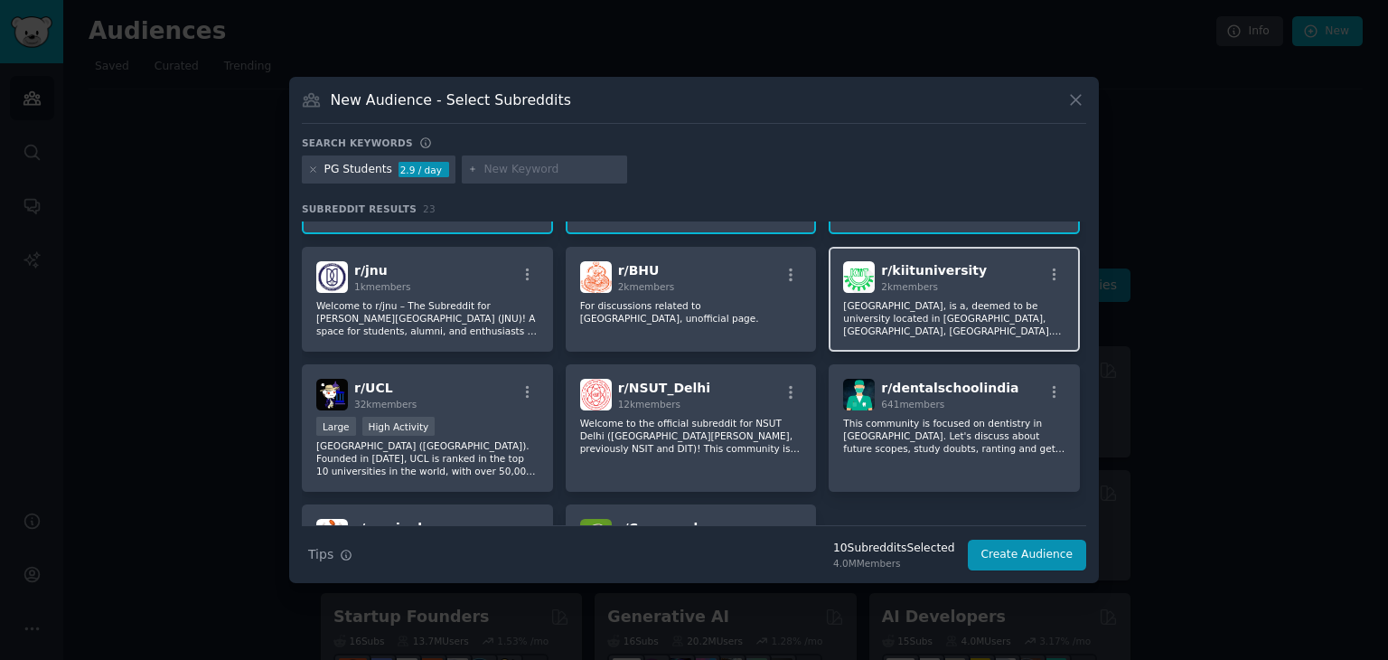
scroll to position [734, 0]
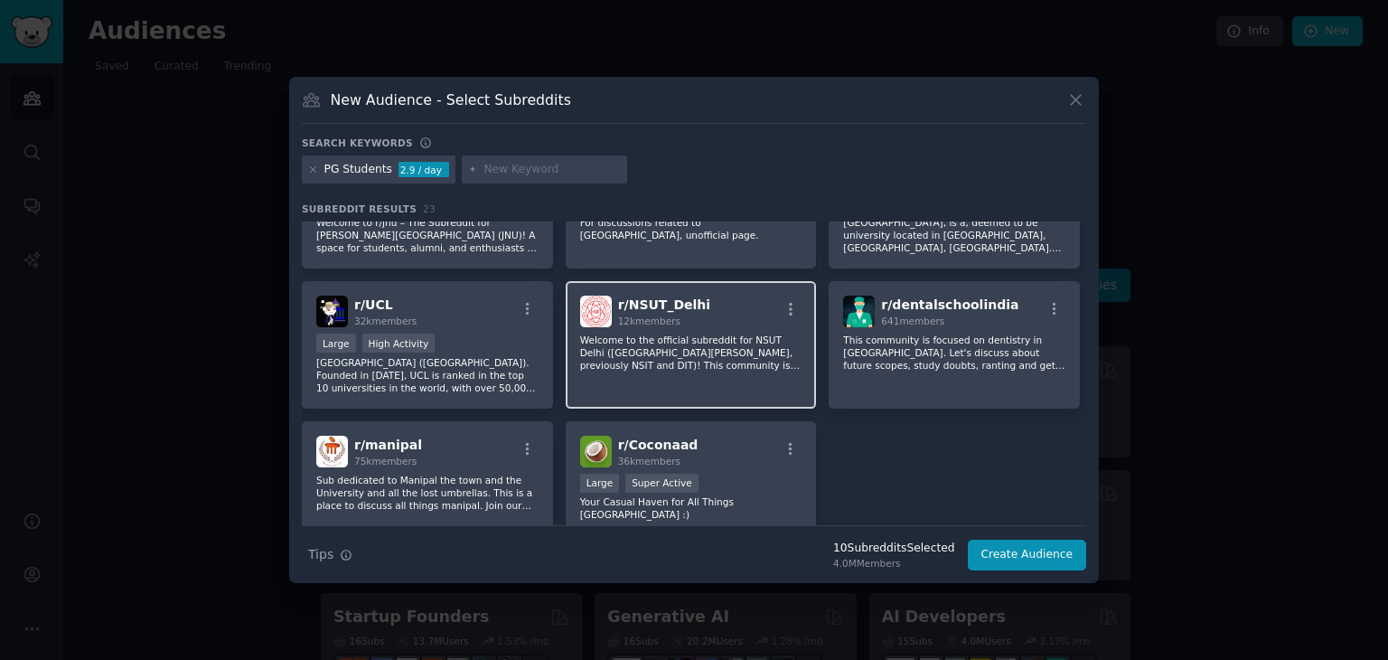
click at [673, 334] on p "Welcome to the official subreddit for NSUT Delhi (Netaji Subhas University of T…" at bounding box center [691, 353] width 222 height 38
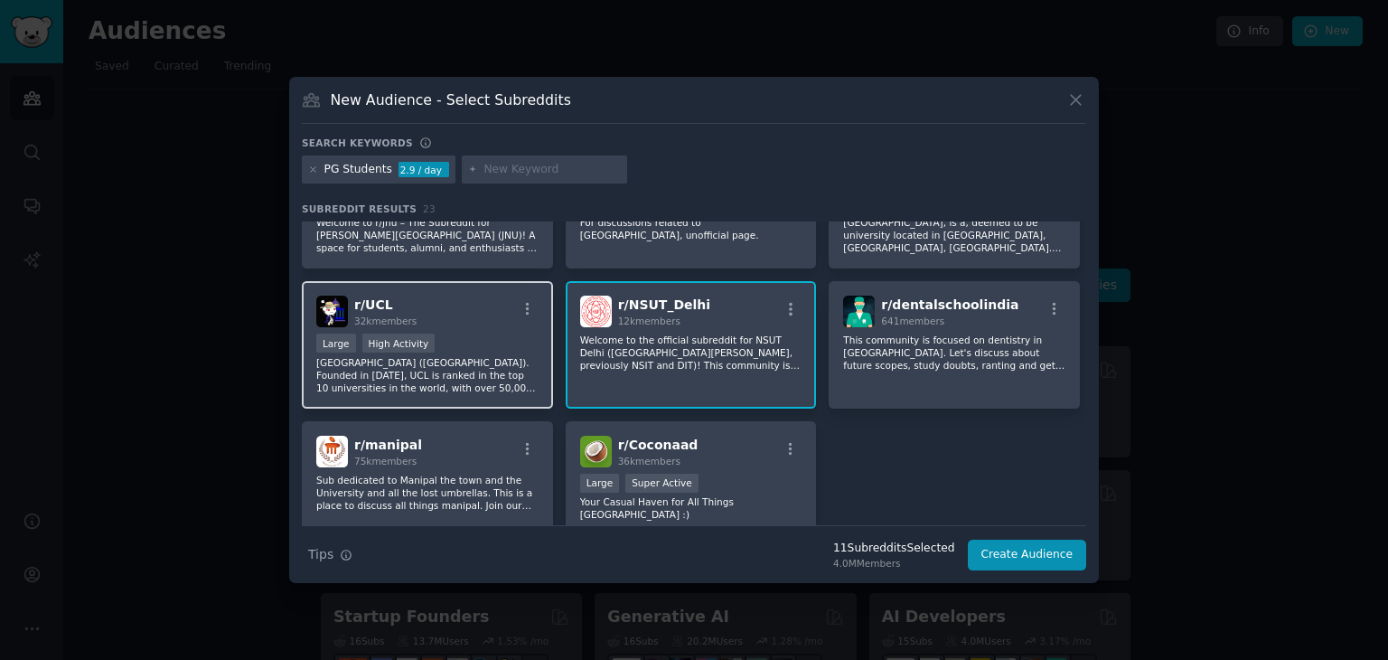
click at [346, 356] on p "University College London (UCL). Founded in 1826, UCL is ranked in the top 10 u…" at bounding box center [427, 375] width 222 height 38
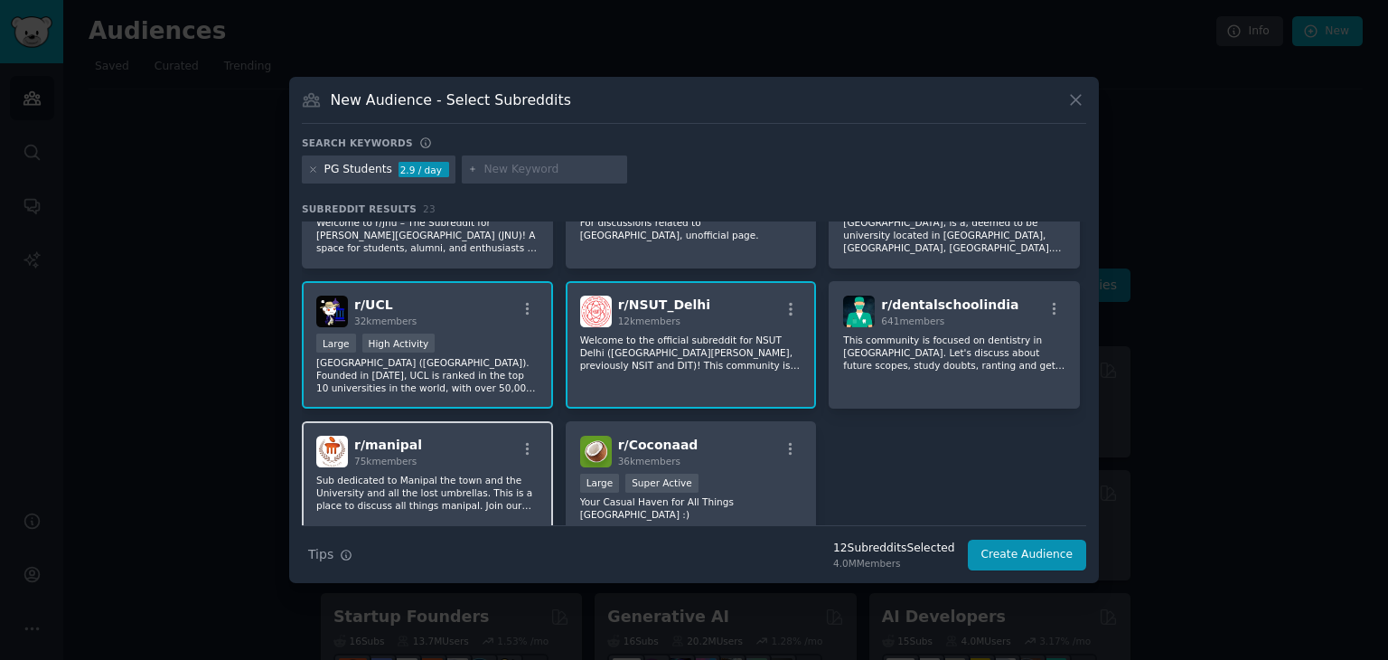
click at [371, 478] on p "Sub dedicated to Manipal the town and the University and all the lost umbrellas…" at bounding box center [427, 493] width 222 height 38
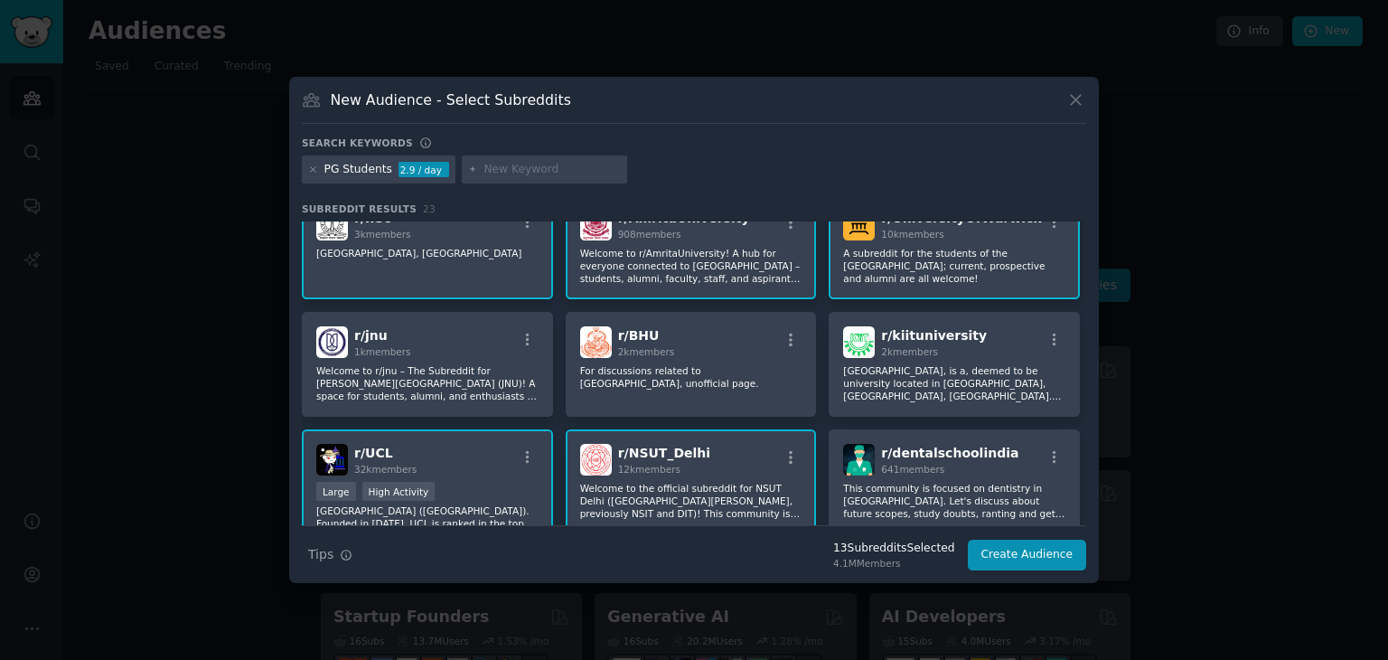
scroll to position [510, 0]
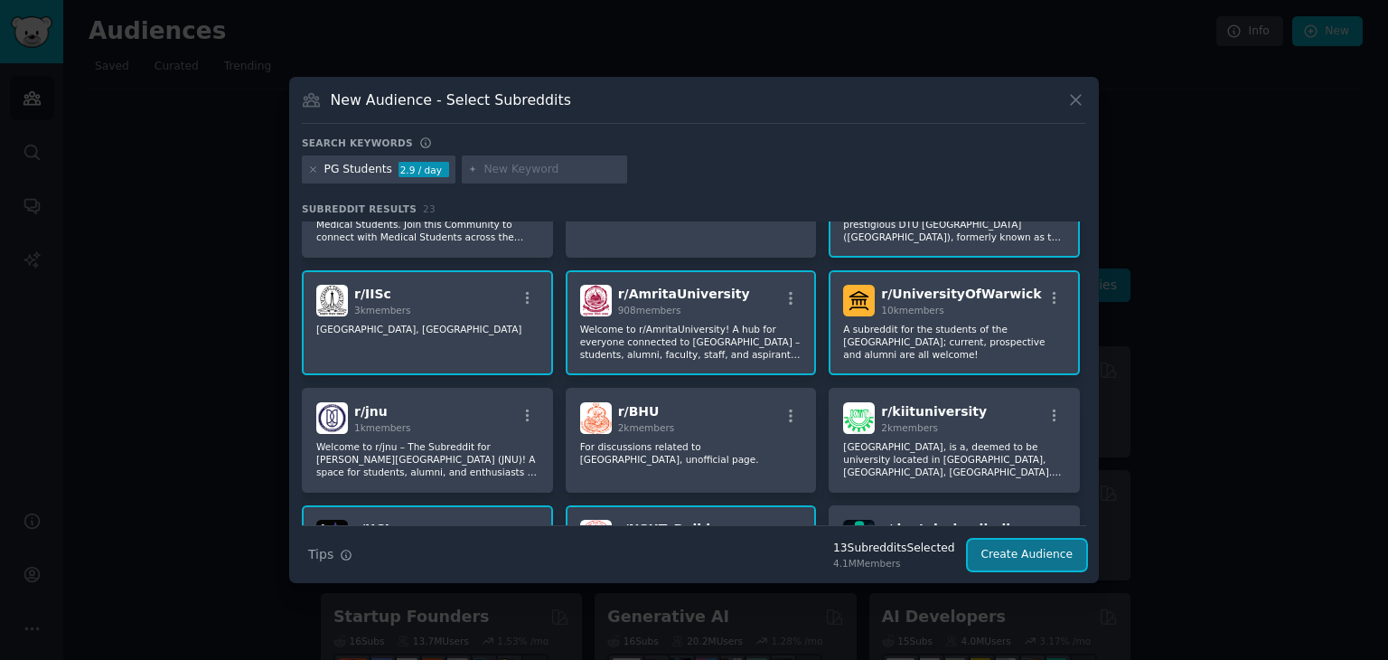
click at [1023, 556] on button "Create Audience" at bounding box center [1027, 555] width 119 height 31
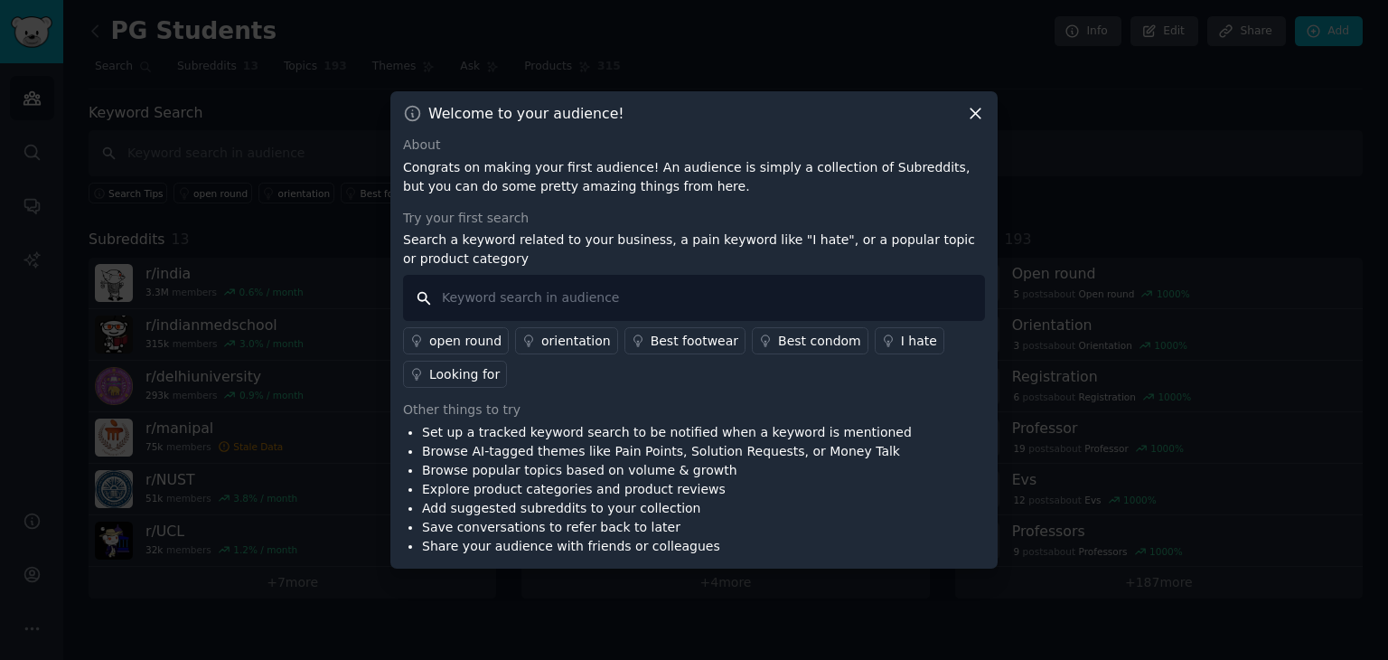
click at [517, 294] on input "text" at bounding box center [694, 298] width 582 height 46
type input "admissions"
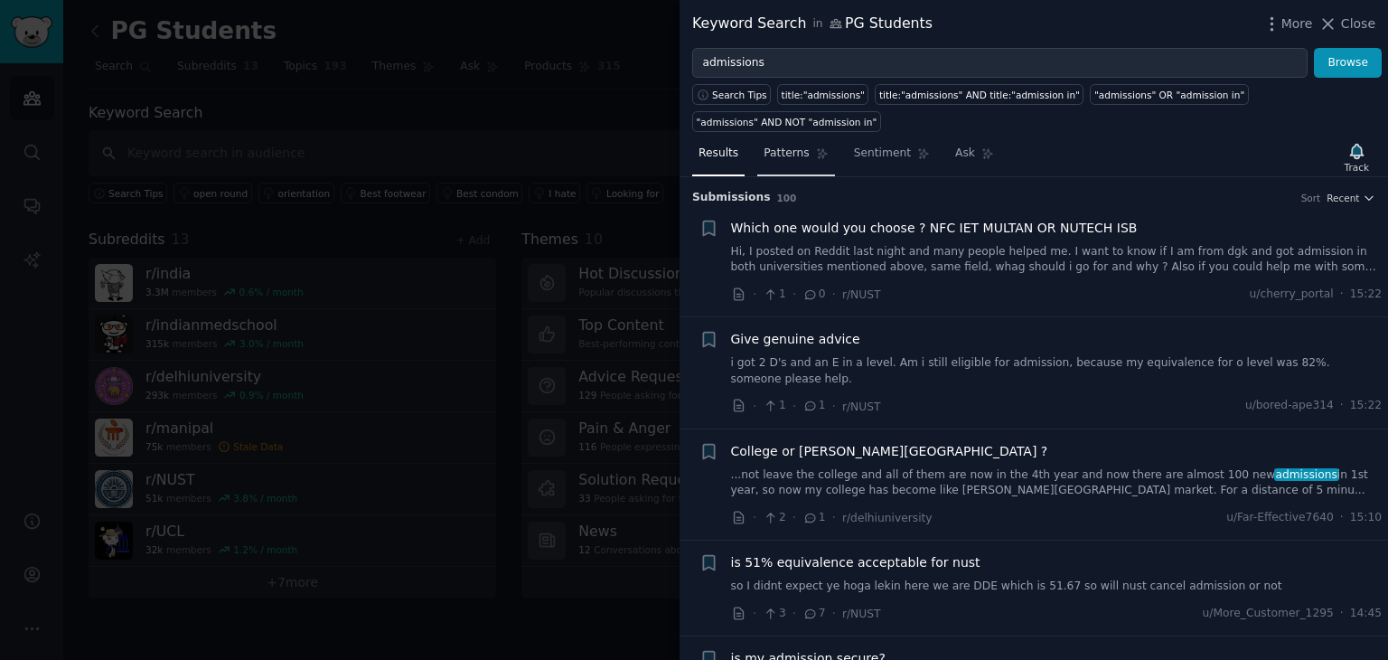
click at [799, 146] on span "Patterns" at bounding box center [786, 154] width 45 height 16
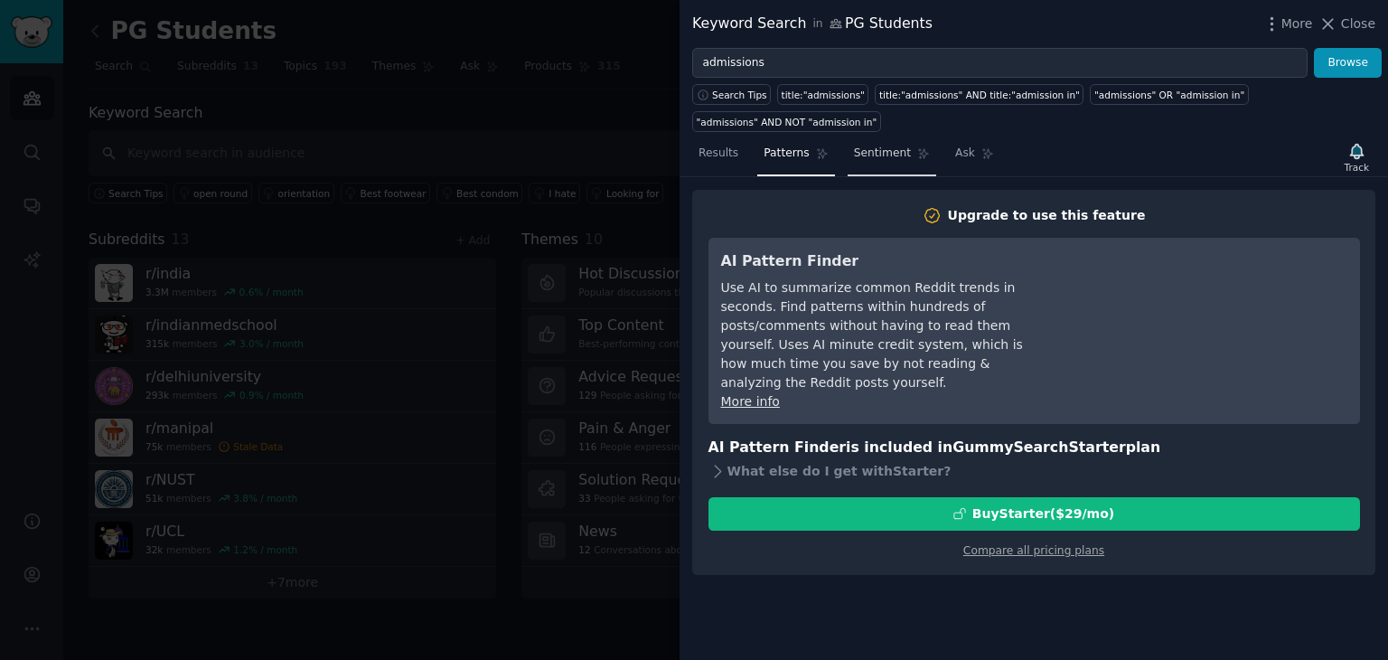
click at [878, 146] on span "Sentiment" at bounding box center [882, 154] width 57 height 16
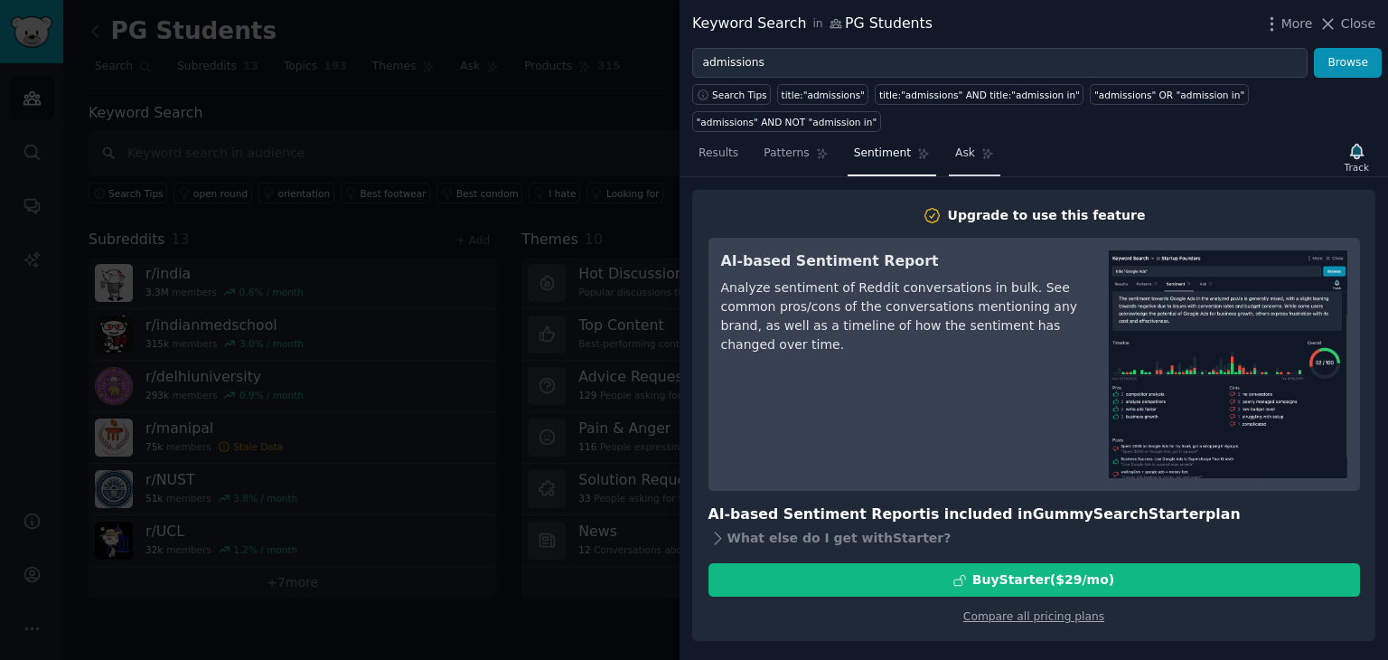
click at [955, 146] on span "Ask" at bounding box center [965, 154] width 20 height 16
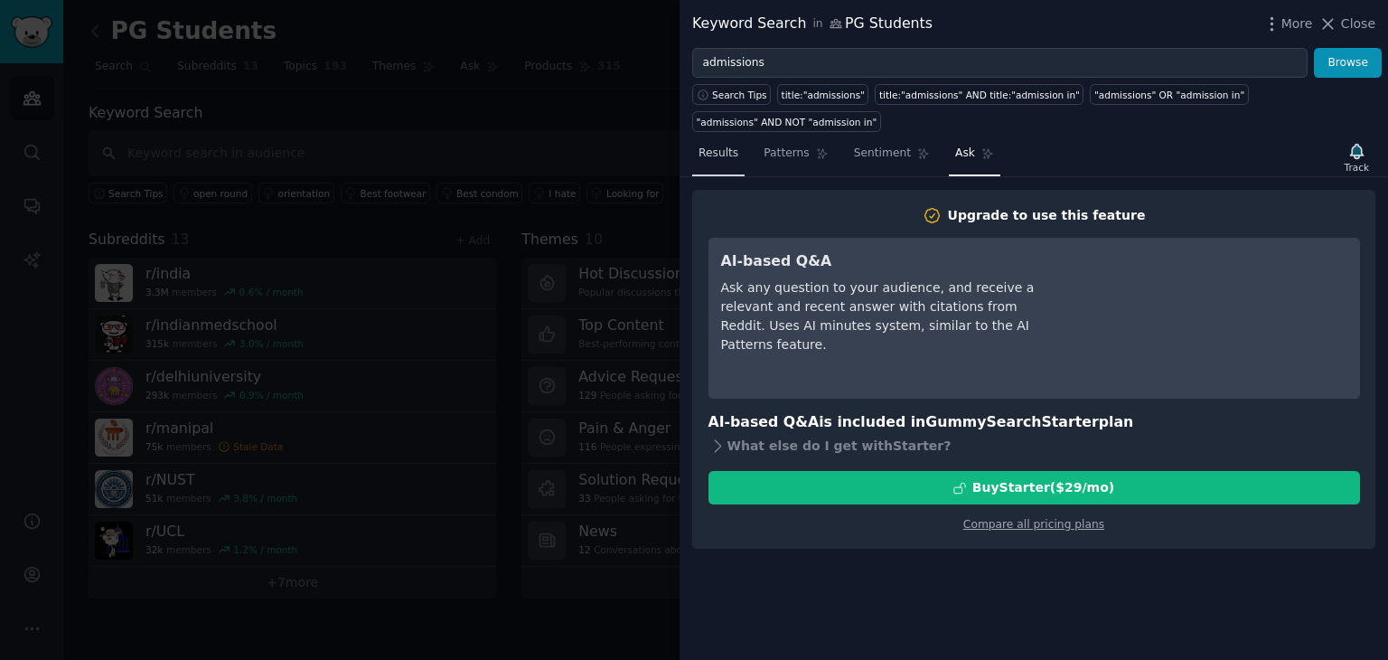
click at [727, 146] on span "Results" at bounding box center [719, 154] width 40 height 16
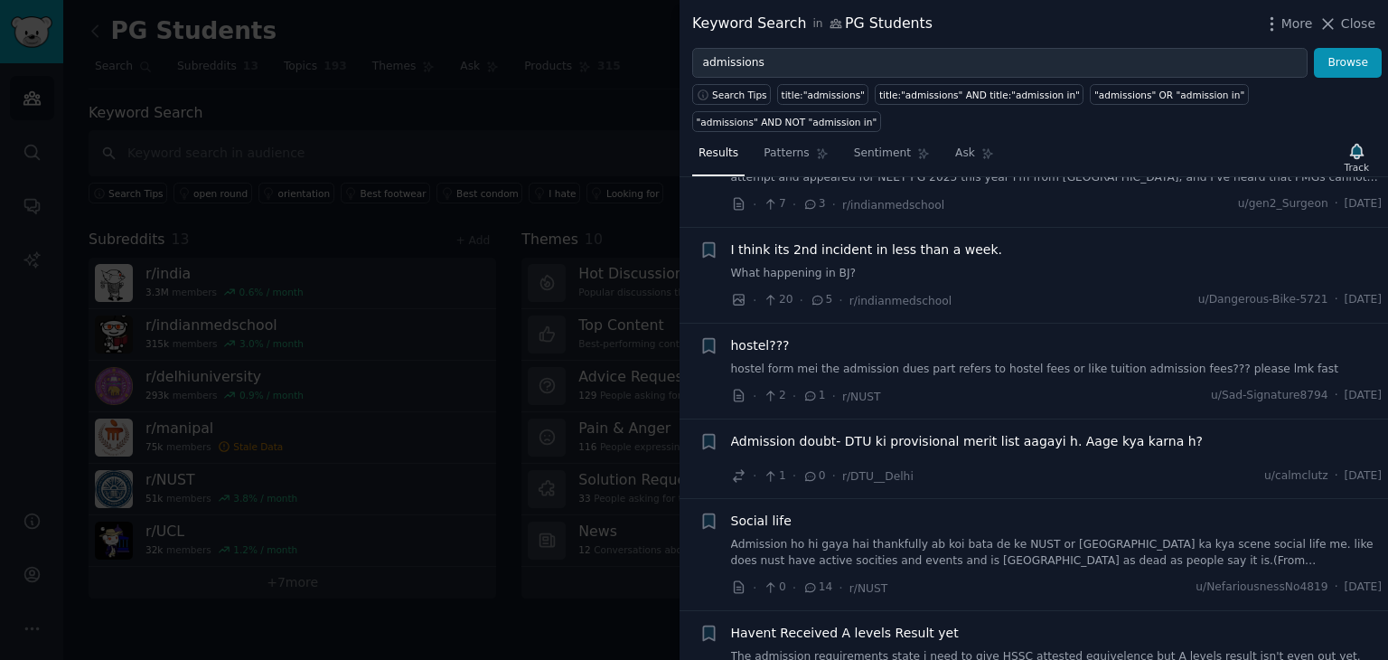
scroll to position [9716, 0]
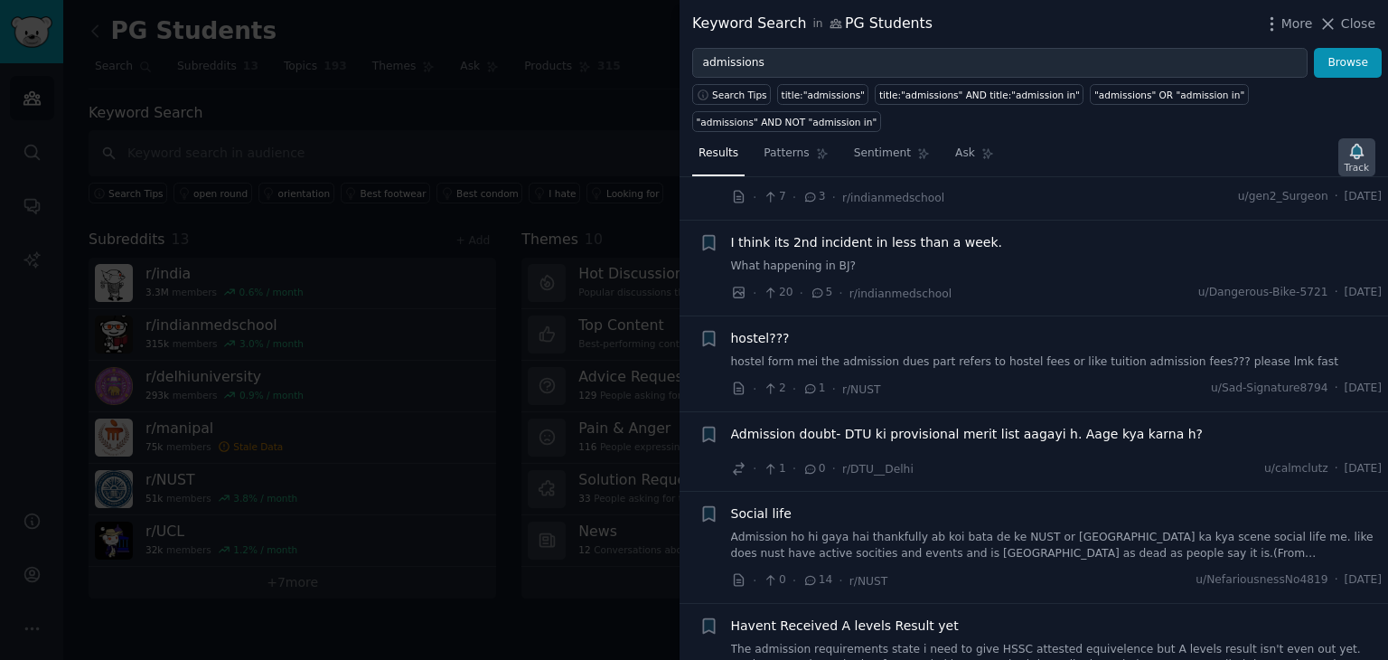
click at [1363, 142] on icon "button" at bounding box center [1357, 151] width 19 height 19
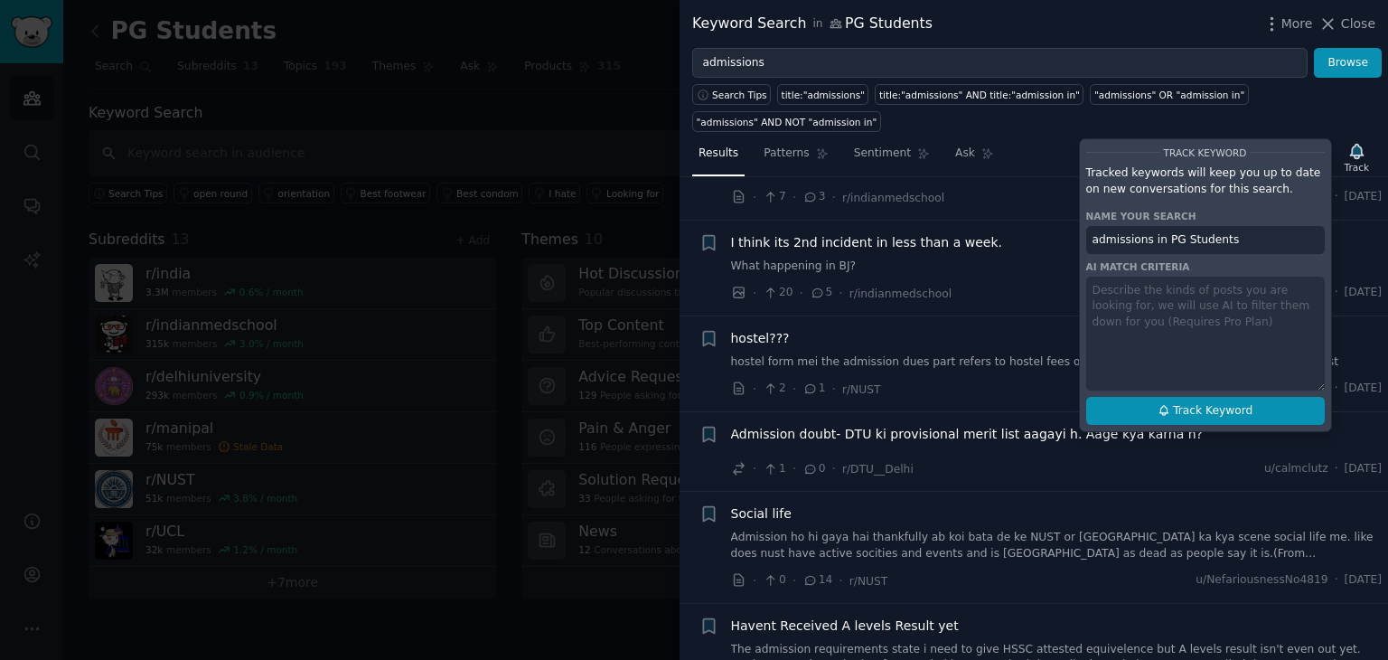
click at [1231, 403] on span "Track Keyword" at bounding box center [1213, 411] width 80 height 16
type input "admissions in PG Students"
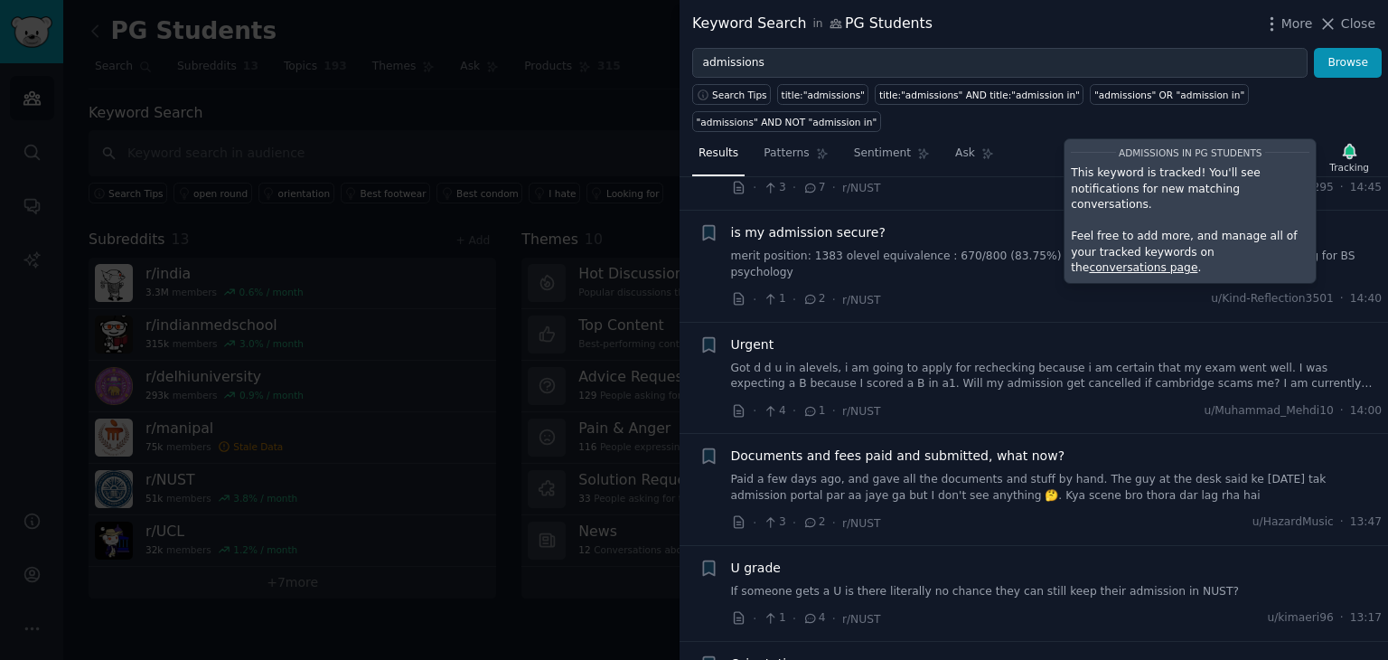
scroll to position [0, 0]
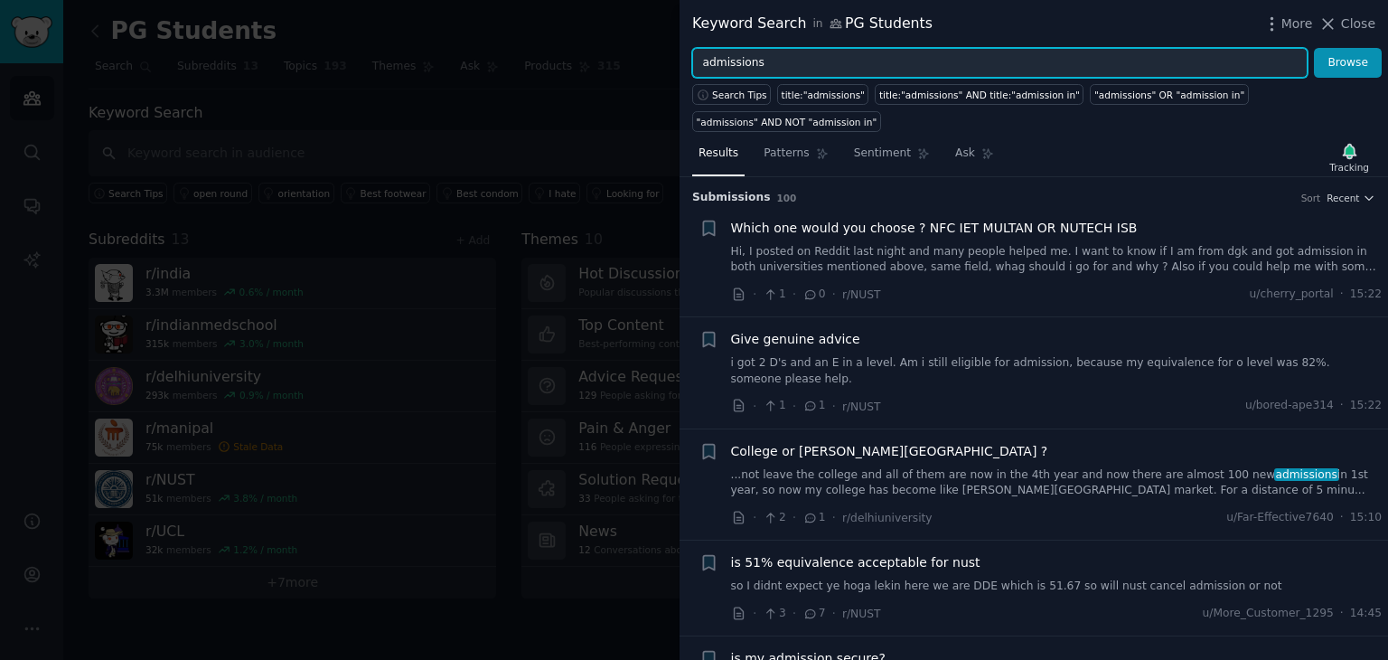
click at [819, 73] on input "admissions" at bounding box center [1000, 63] width 616 height 31
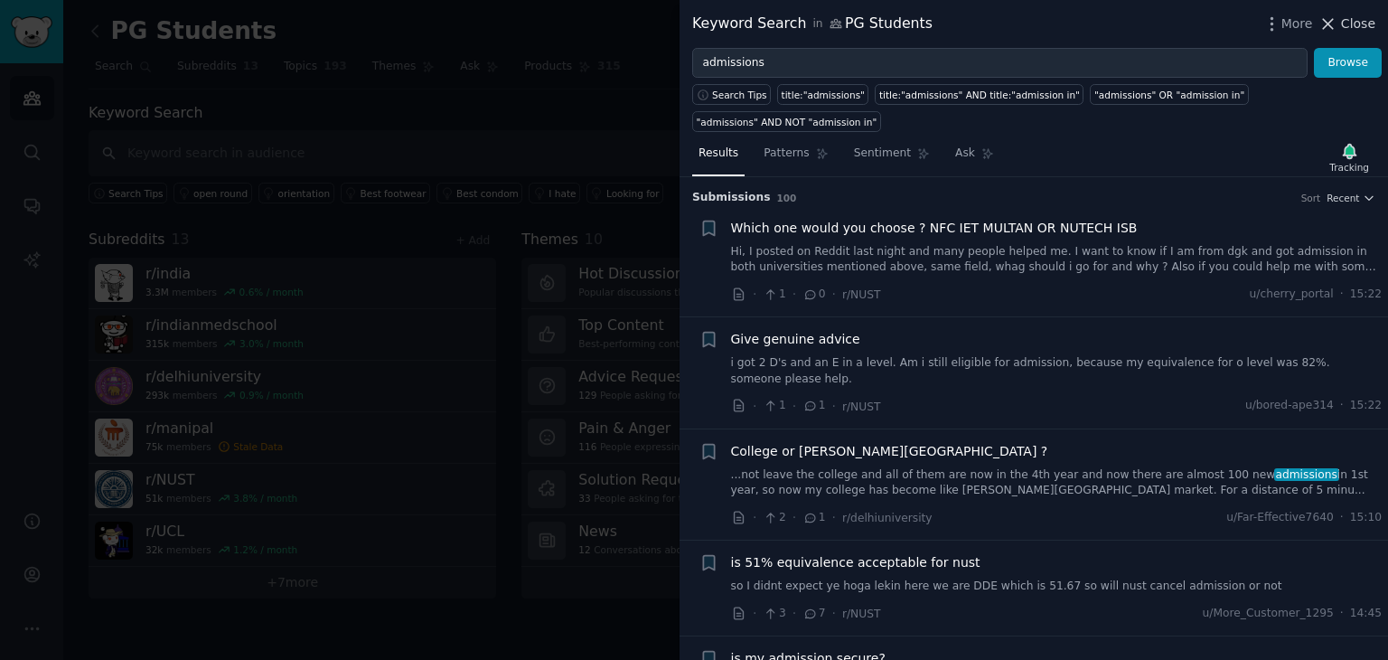
click at [1359, 17] on span "Close" at bounding box center [1358, 23] width 34 height 19
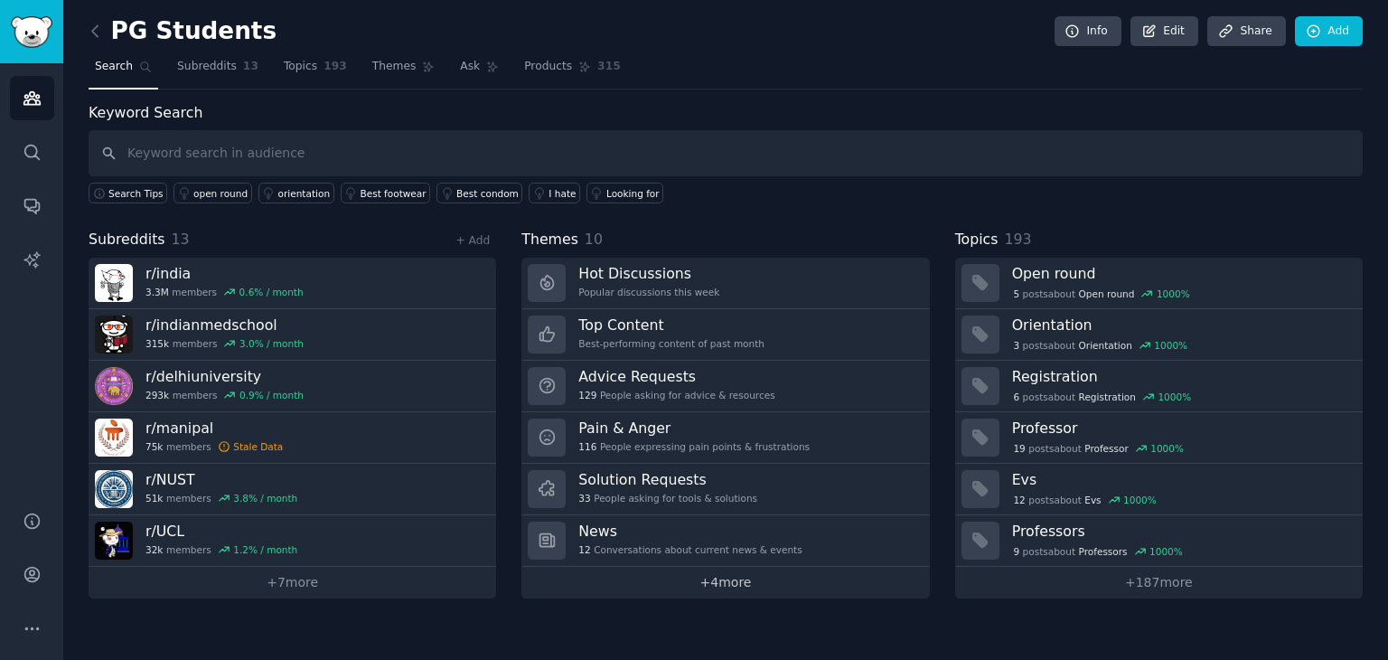
click at [738, 576] on link "+ 4 more" at bounding box center [726, 583] width 408 height 32
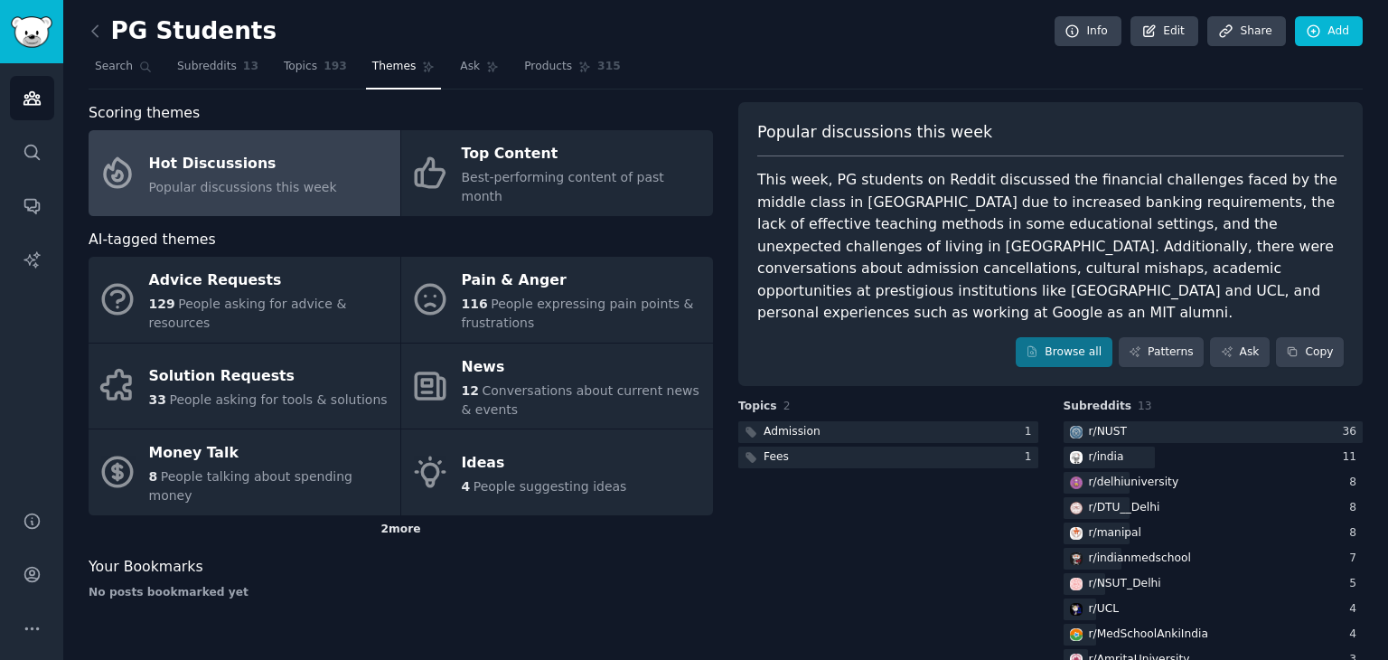
click at [416, 515] on div "2 more" at bounding box center [401, 529] width 625 height 29
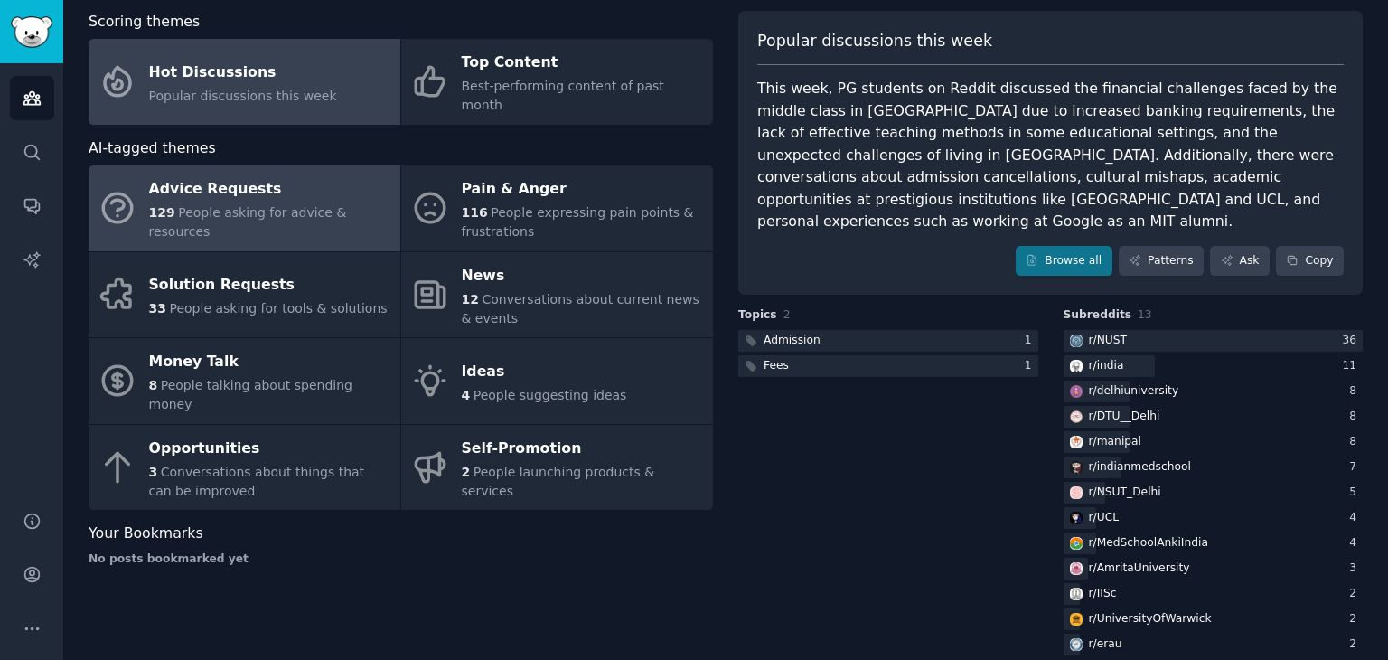
scroll to position [91, 0]
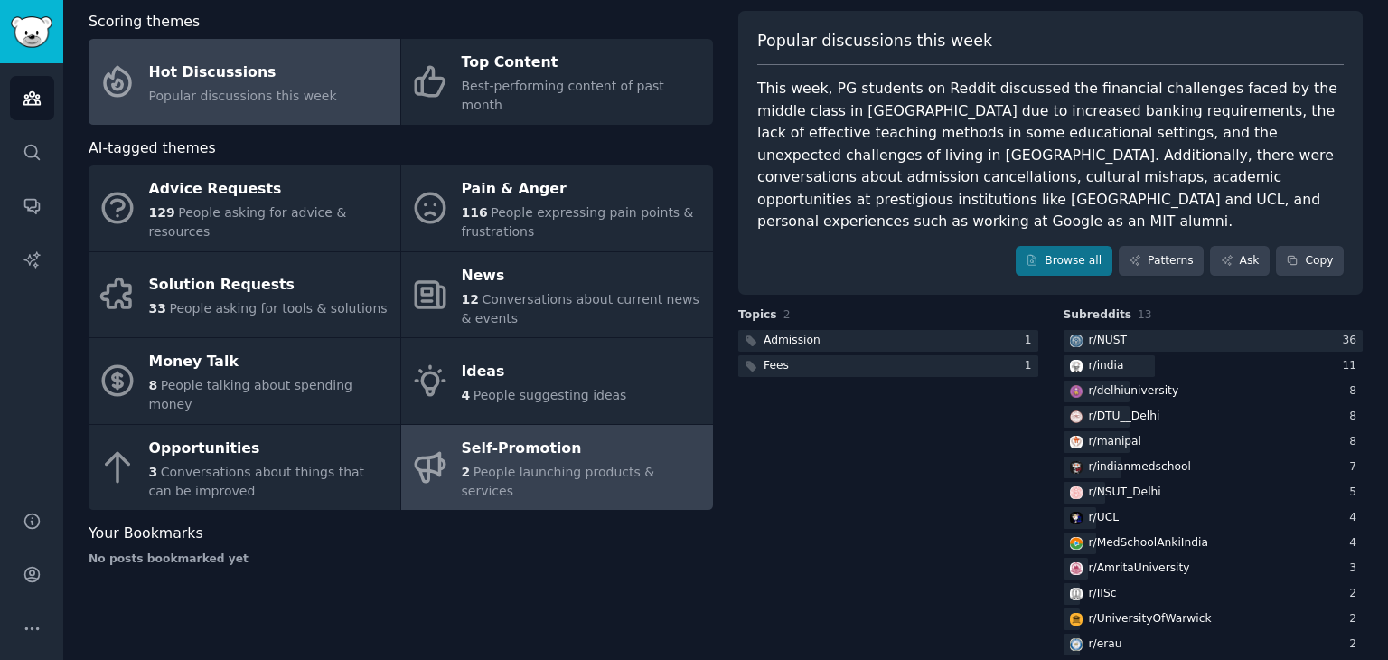
click at [515, 465] on span "People launching products & services" at bounding box center [558, 481] width 193 height 33
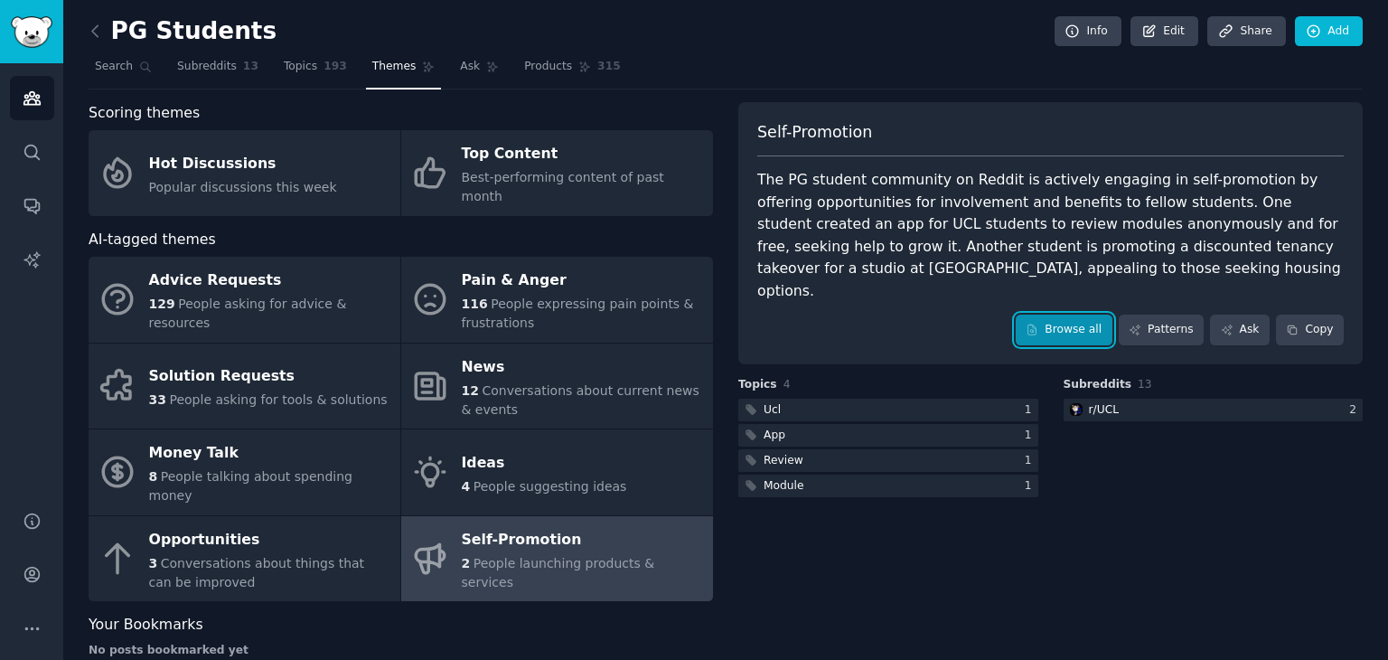
click at [1077, 315] on link "Browse all" at bounding box center [1064, 330] width 97 height 31
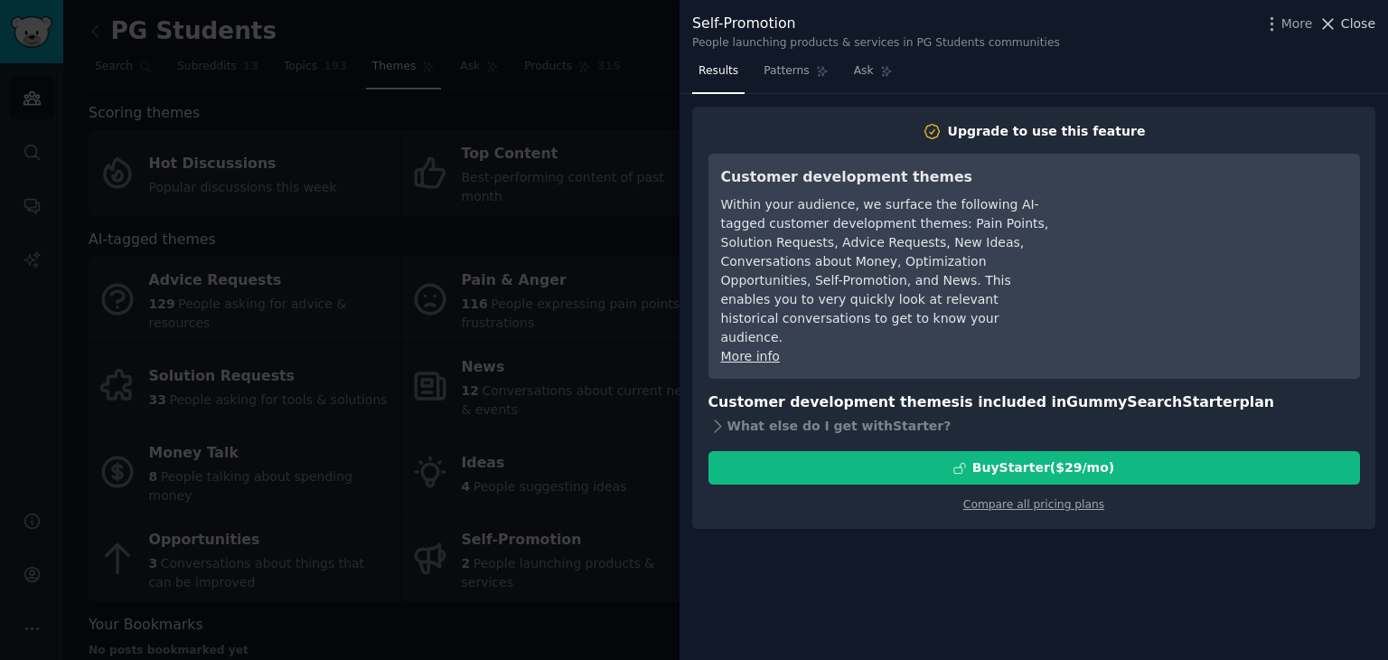
click at [1345, 23] on span "Close" at bounding box center [1358, 23] width 34 height 19
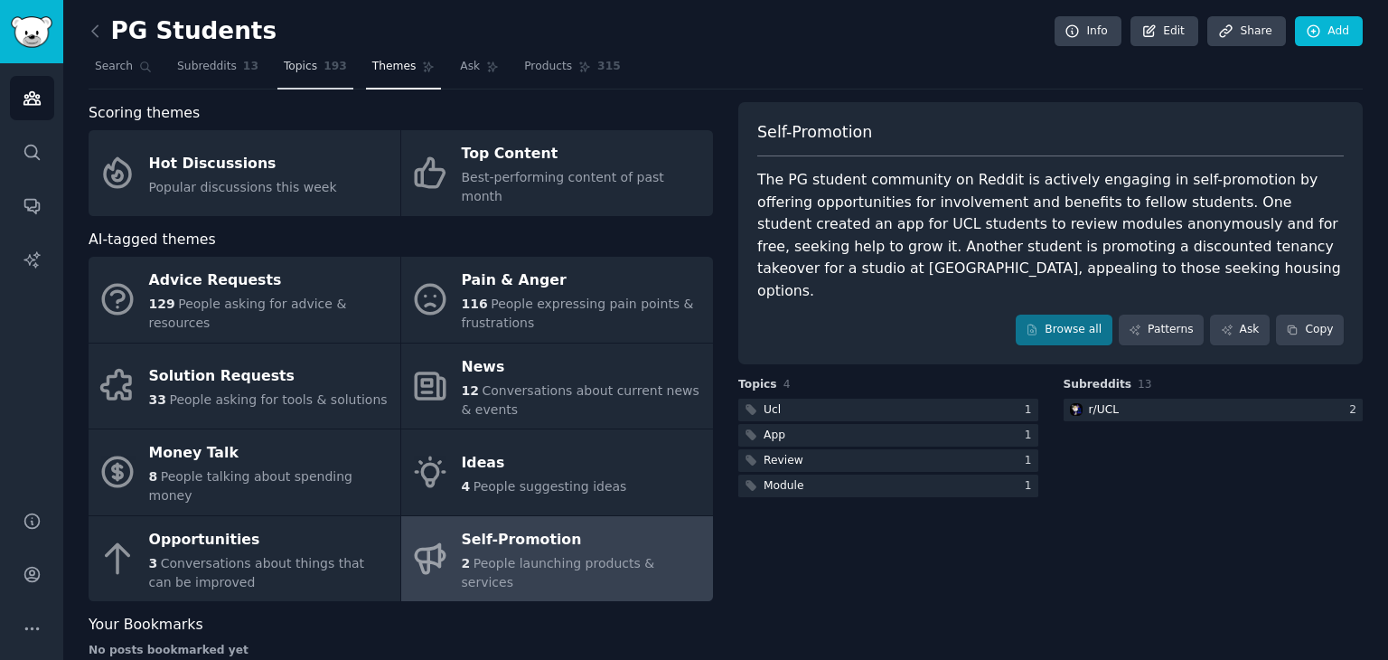
click at [296, 63] on span "Topics" at bounding box center [300, 67] width 33 height 16
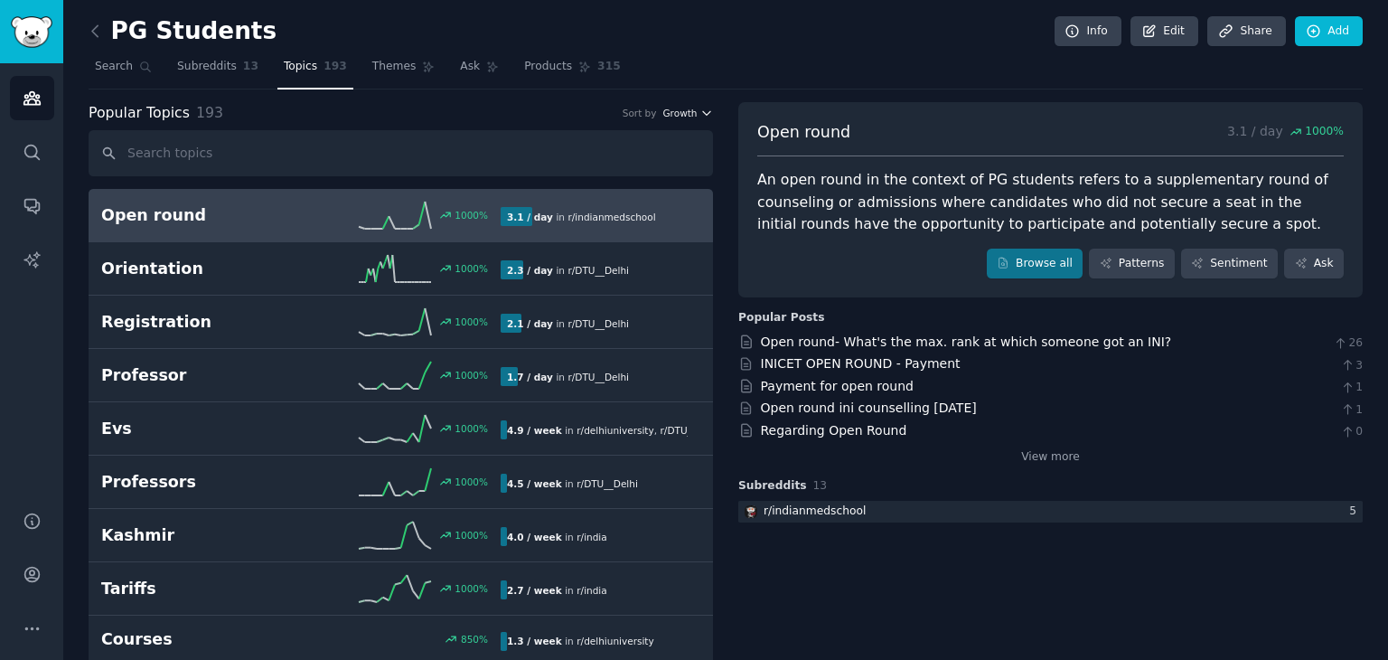
click at [690, 109] on span "Growth" at bounding box center [680, 113] width 34 height 13
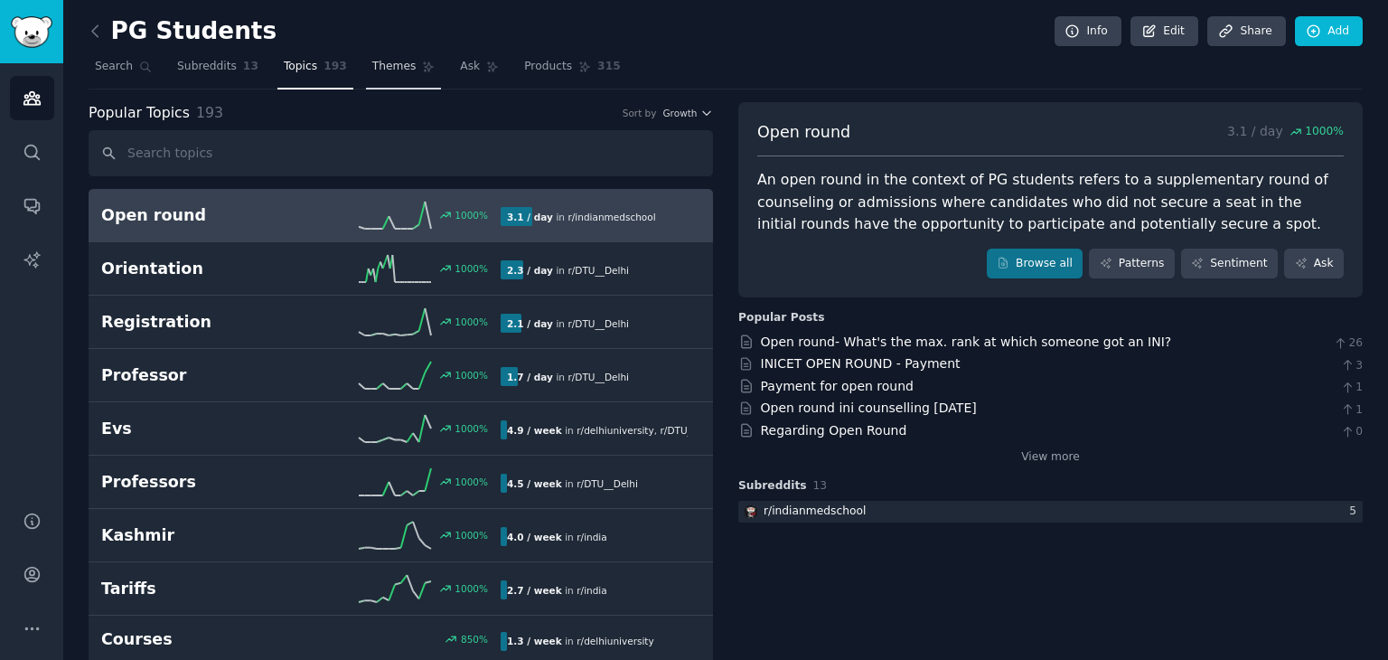
click at [372, 69] on span "Themes" at bounding box center [394, 67] width 44 height 16
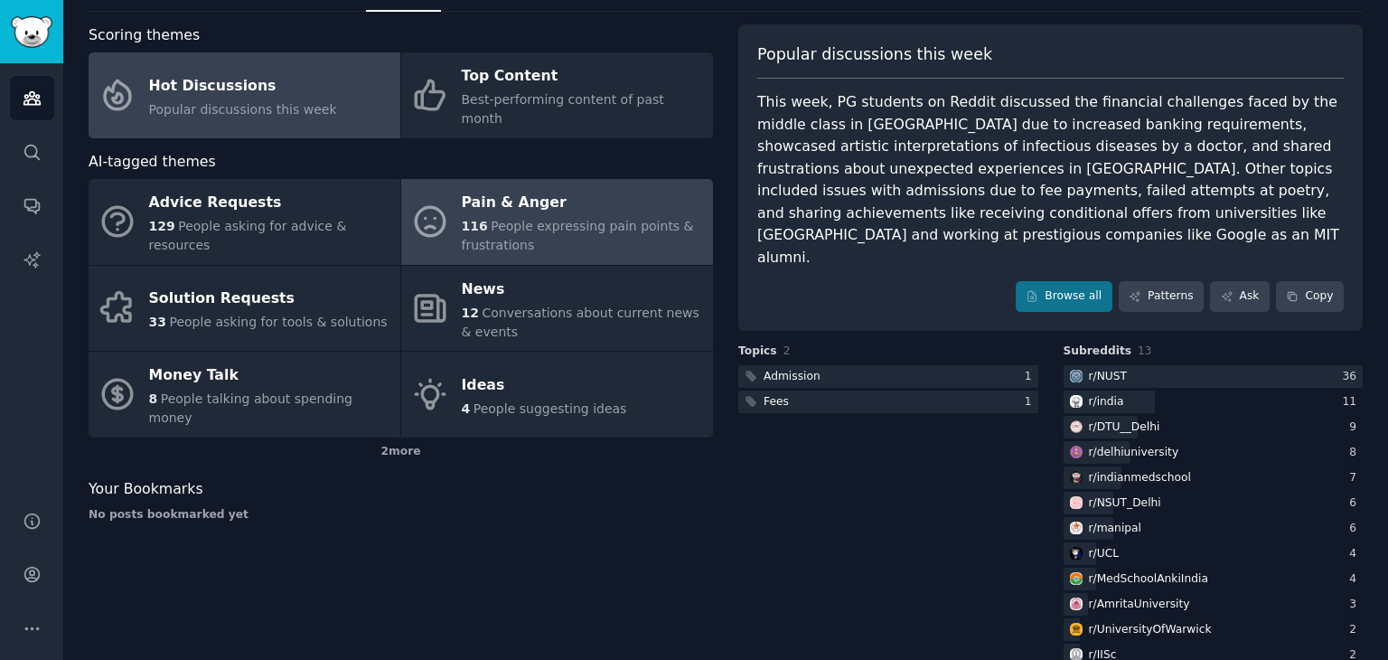
scroll to position [91, 0]
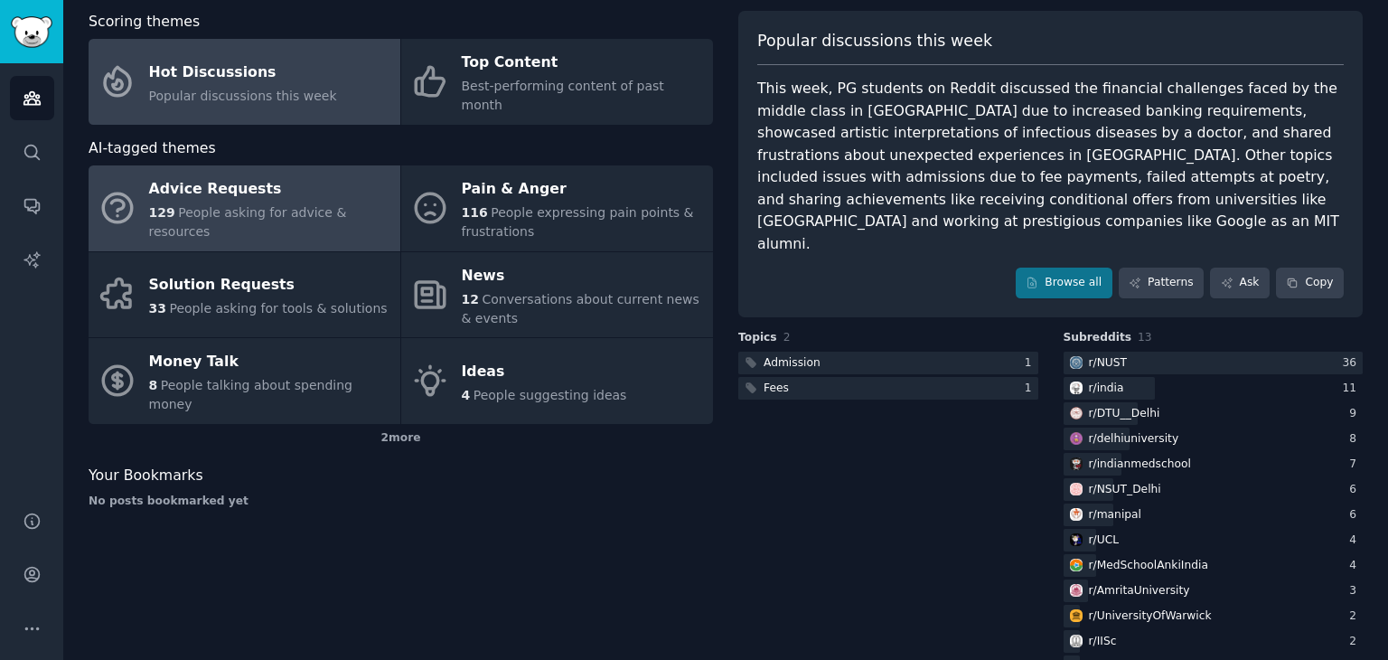
click at [260, 205] on span "People asking for advice & resources" at bounding box center [248, 221] width 198 height 33
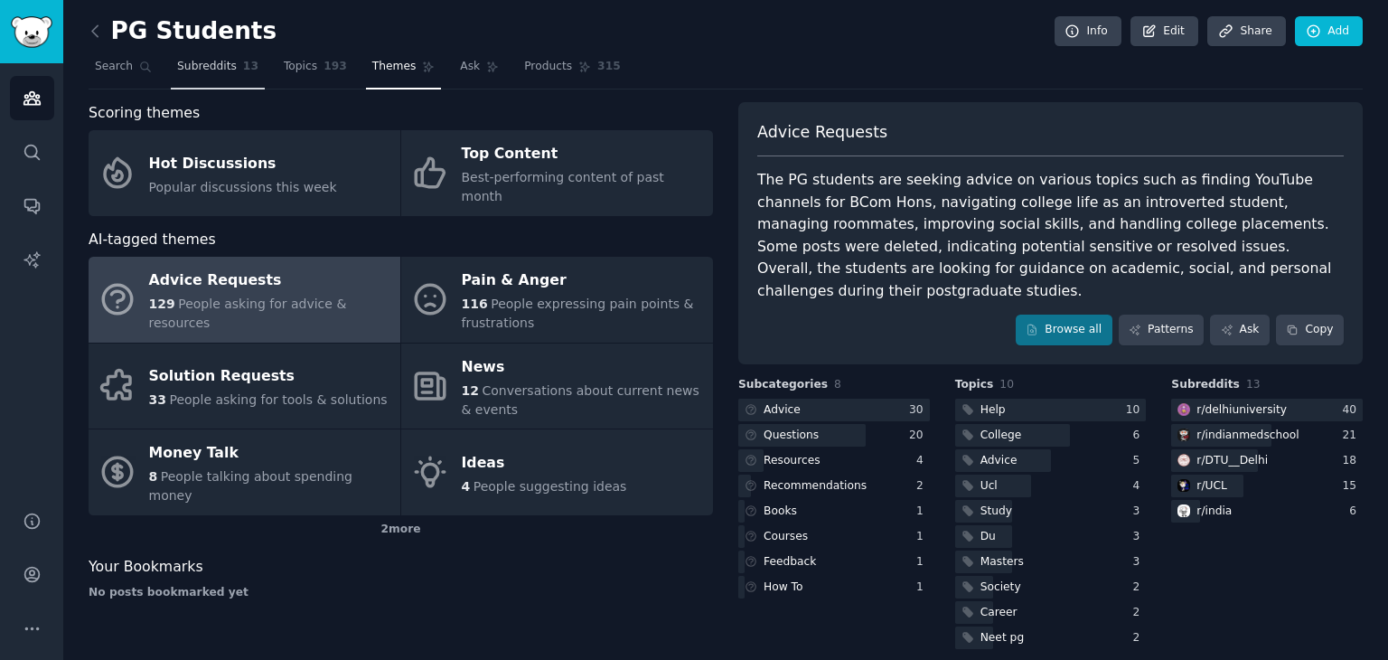
click at [202, 73] on span "Subreddits" at bounding box center [207, 67] width 60 height 16
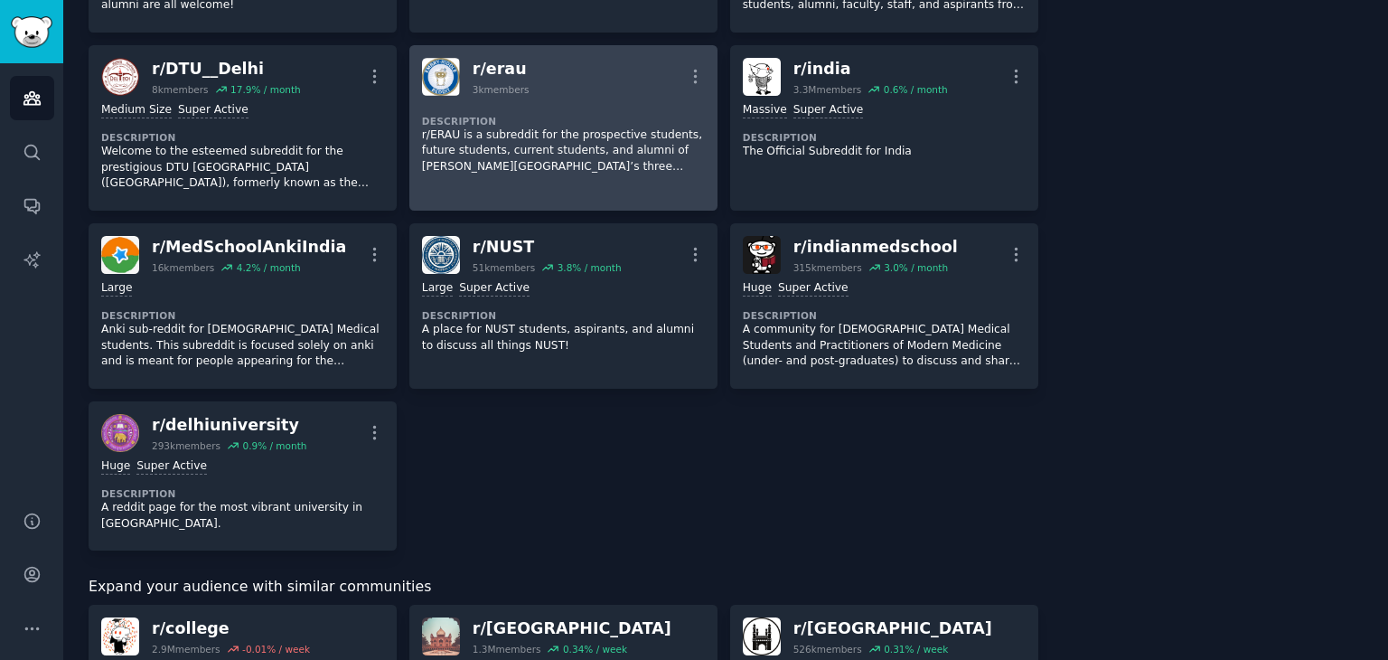
scroll to position [426, 0]
